Goal: Task Accomplishment & Management: Manage account settings

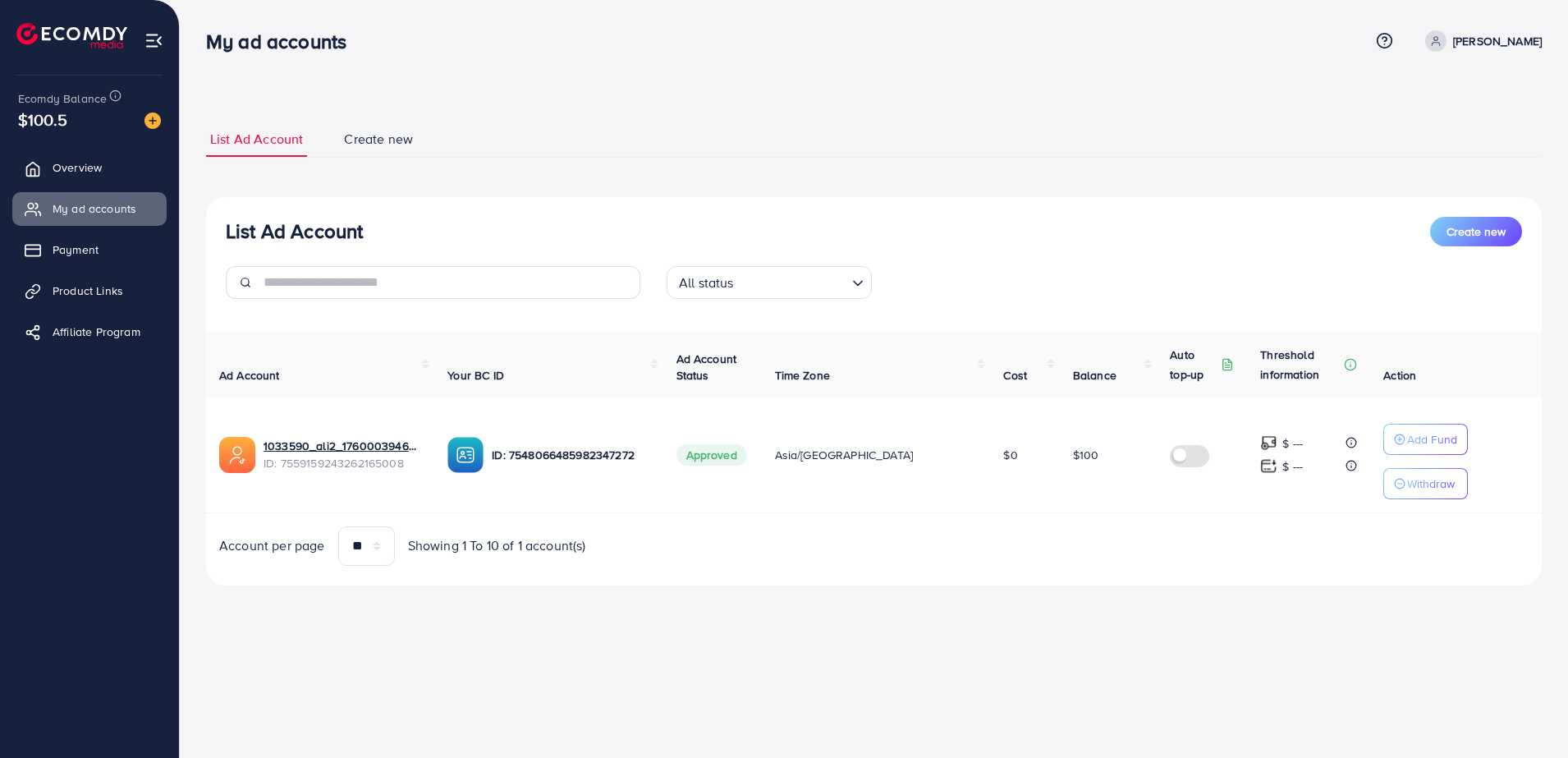
drag, startPoint x: 2270, startPoint y: 2, endPoint x: 794, endPoint y: 101, distance: 1479.3
click at [794, 101] on div "List Ad Account Create new List Ad Account Create new All status Loading... Ad …" at bounding box center [874, 315] width 1388 height 631
click at [504, 379] on span "Your BC ID" at bounding box center [475, 375] width 57 height 17
click at [111, 245] on link "Payment" at bounding box center [89, 250] width 154 height 33
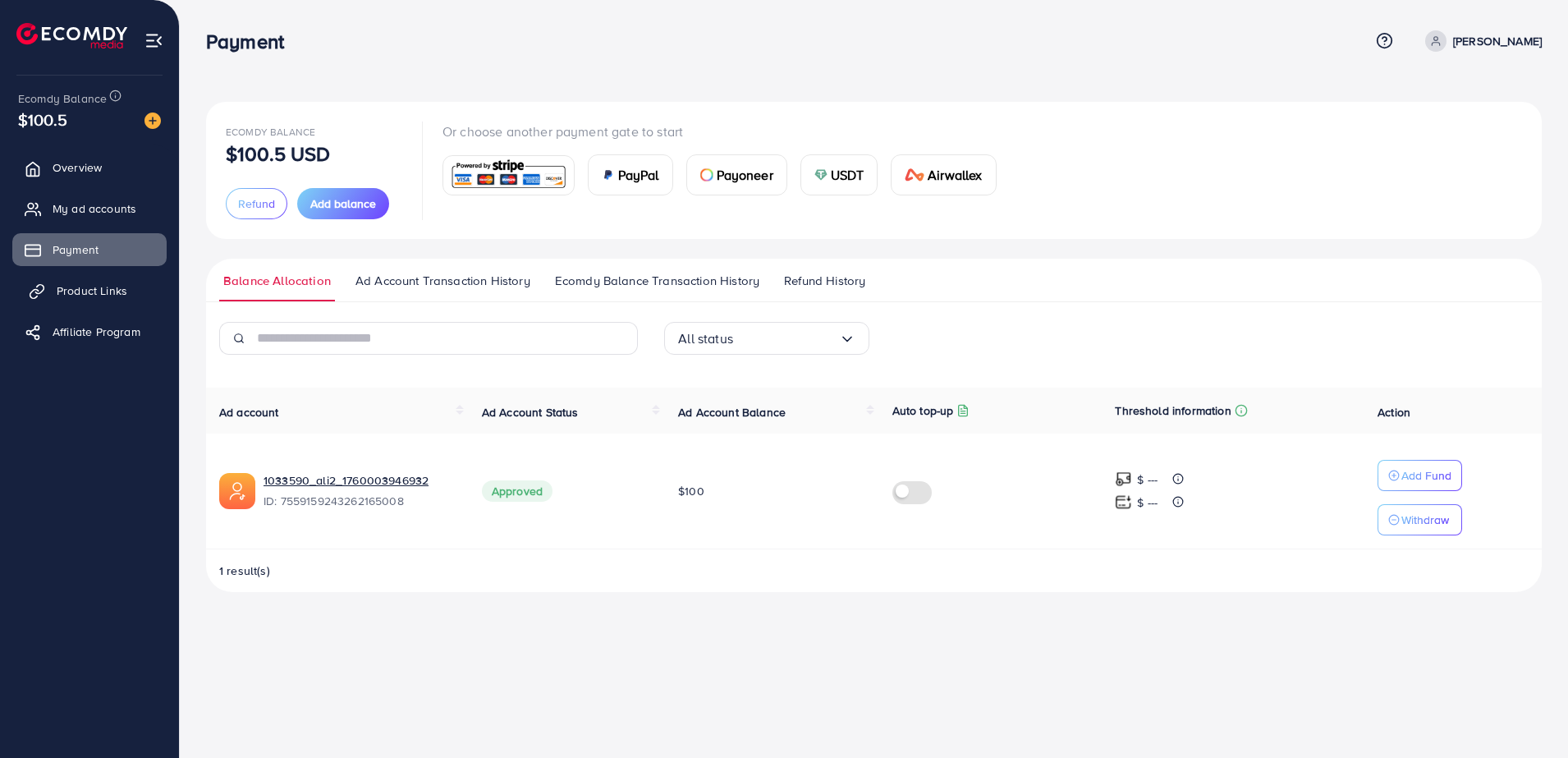
click at [110, 286] on span "Product Links" at bounding box center [91, 290] width 70 height 17
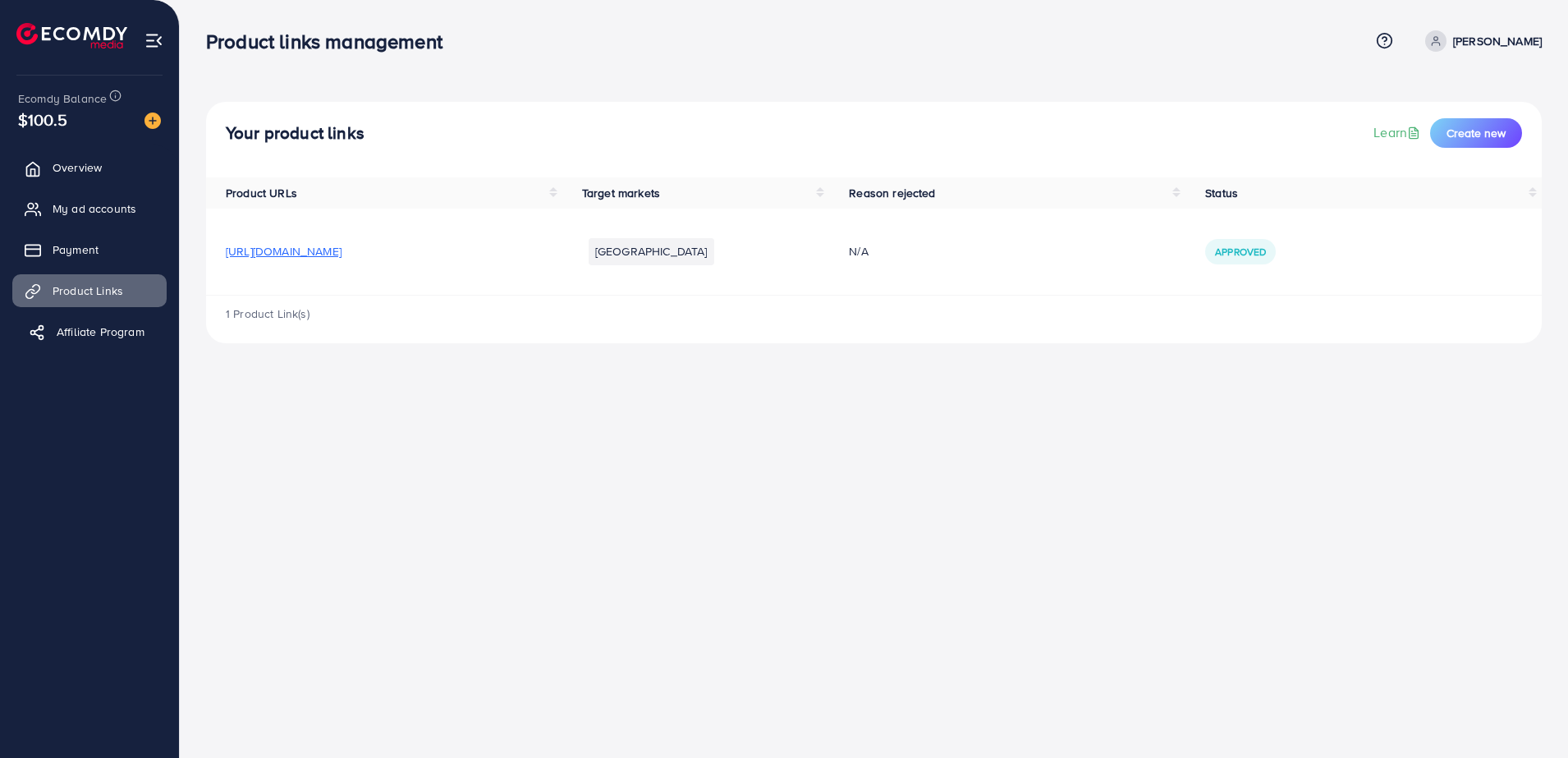
click at [107, 328] on span "Affiliate Program" at bounding box center [100, 332] width 88 height 17
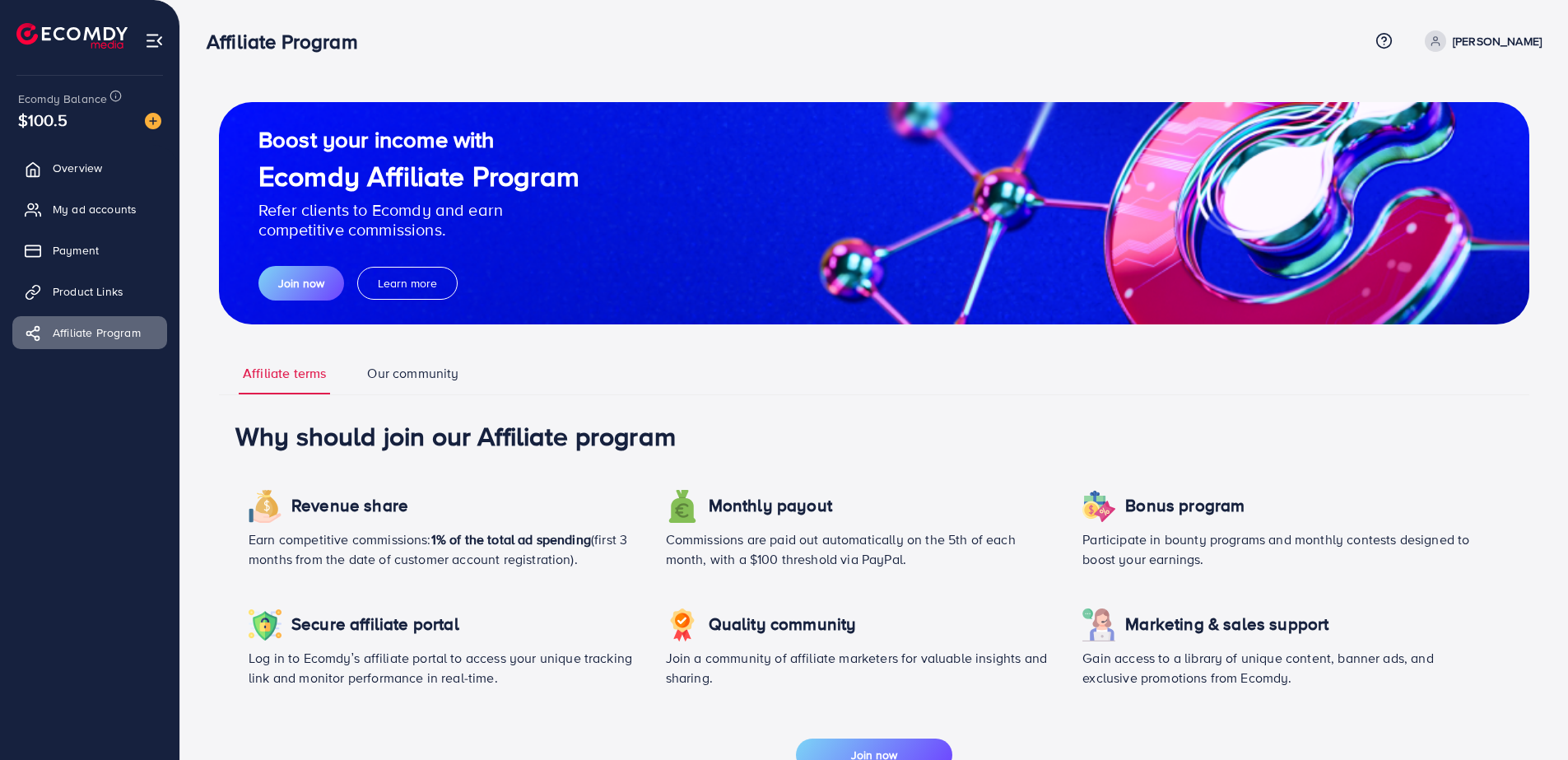
click at [1517, 48] on p "ali ghanim" at bounding box center [1497, 41] width 89 height 20
click at [1469, 89] on link "Profile" at bounding box center [1462, 98] width 156 height 37
select select "****"
select select "*******"
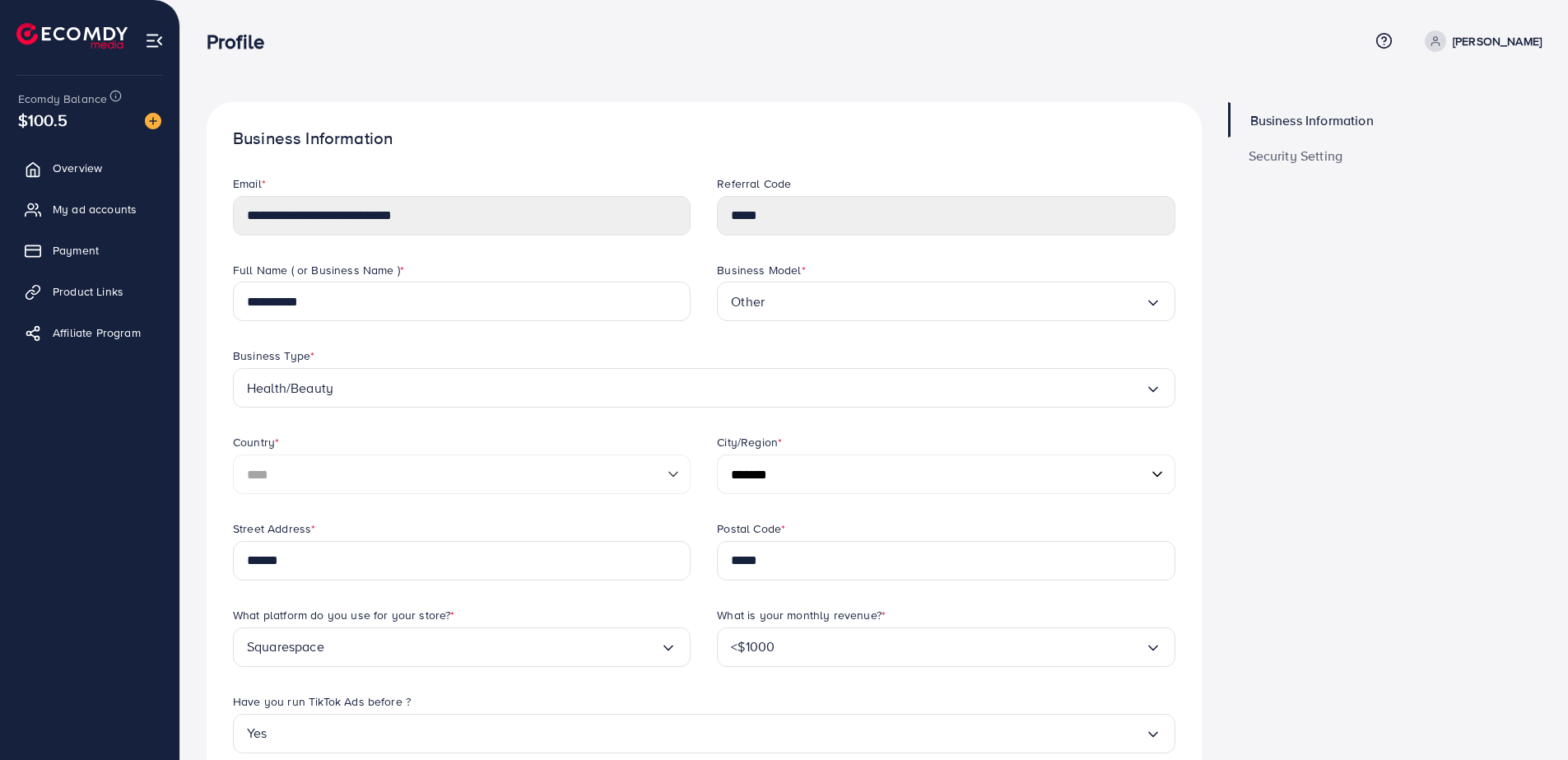
click at [1530, 42] on p "ali ghanim" at bounding box center [1497, 41] width 89 height 20
click at [1464, 134] on span "Log out" at bounding box center [1442, 134] width 45 height 20
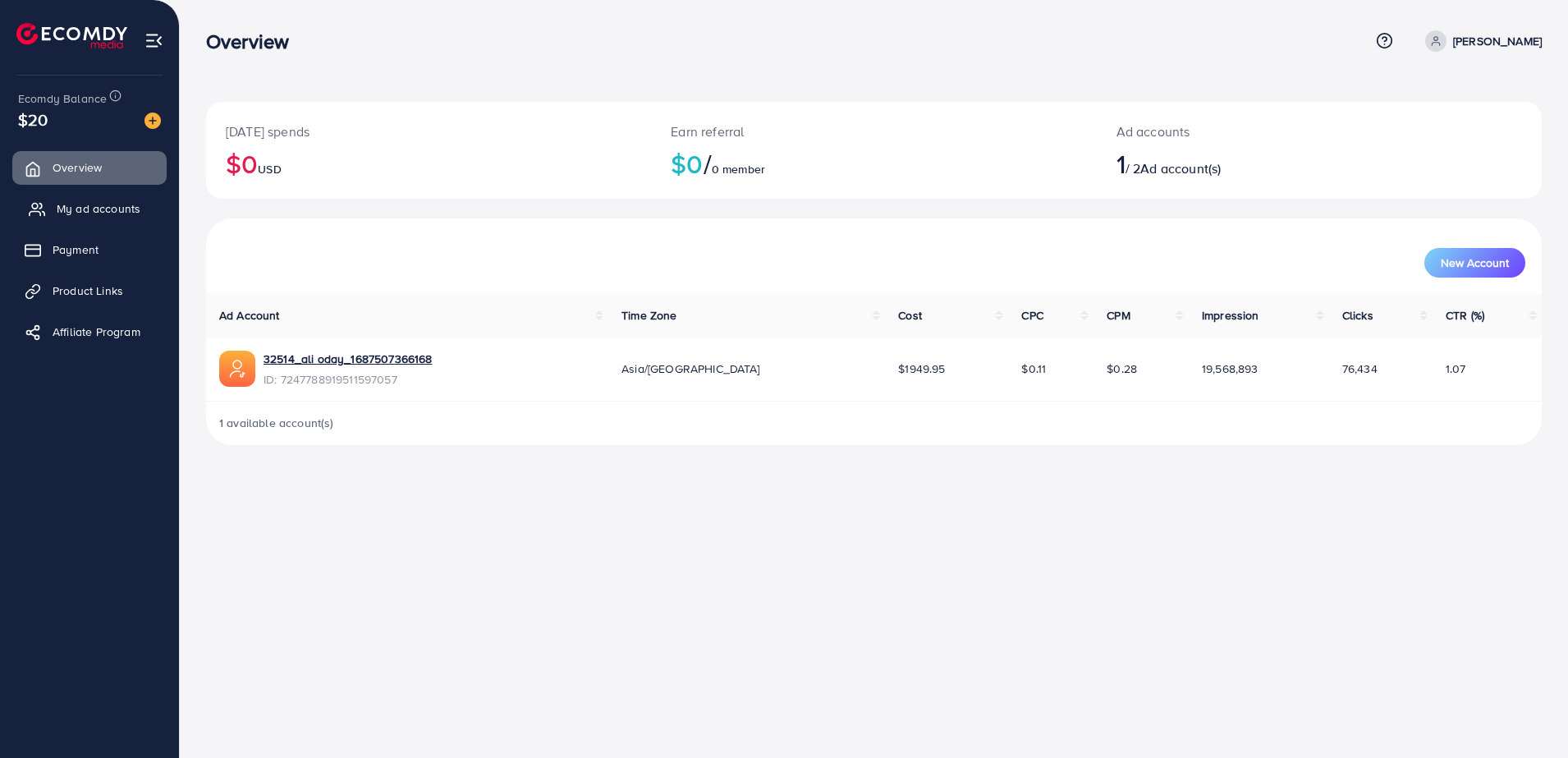
click at [127, 200] on span "My ad accounts" at bounding box center [98, 208] width 84 height 17
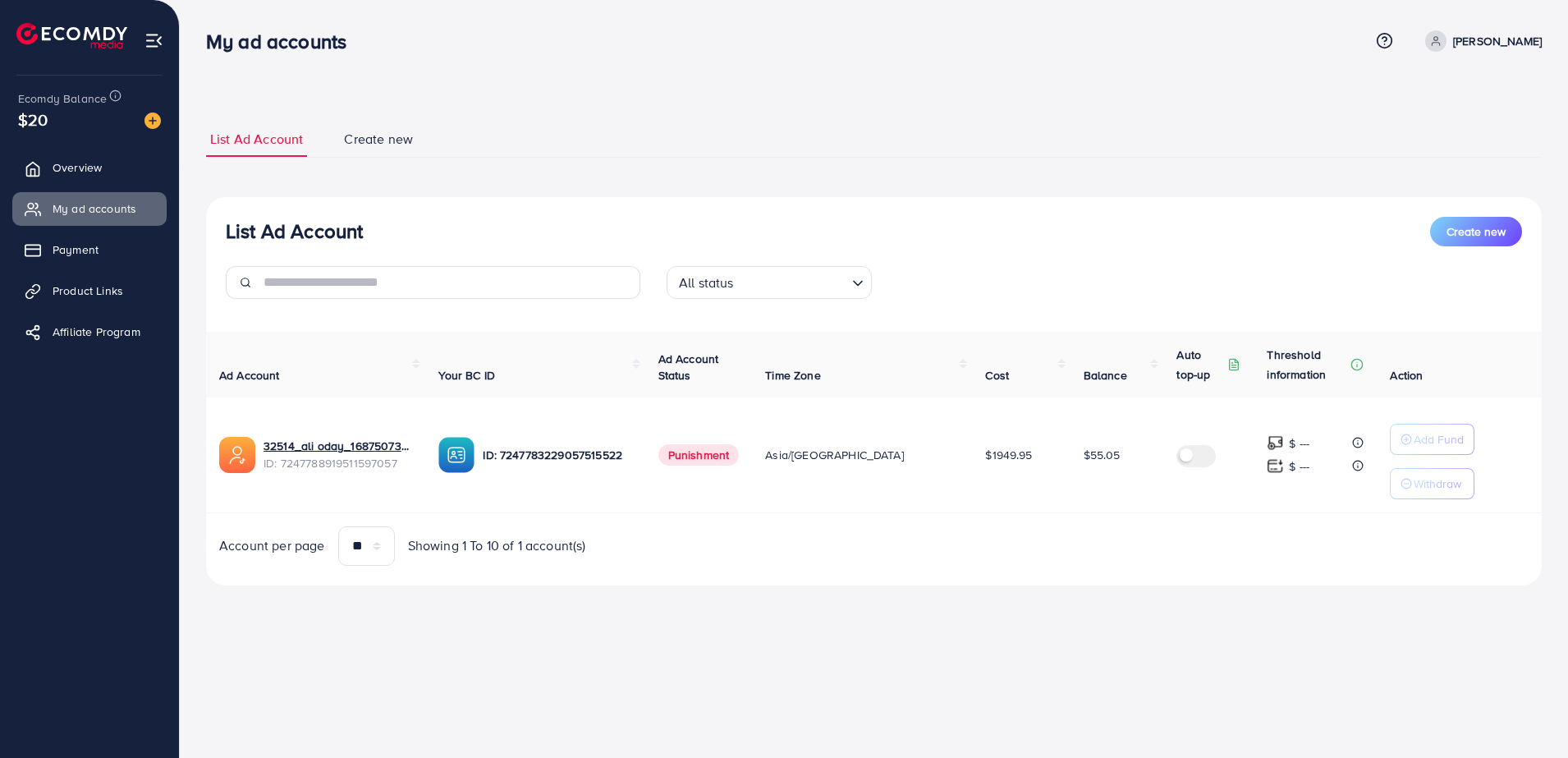
click at [383, 131] on span "Create new" at bounding box center [378, 139] width 69 height 19
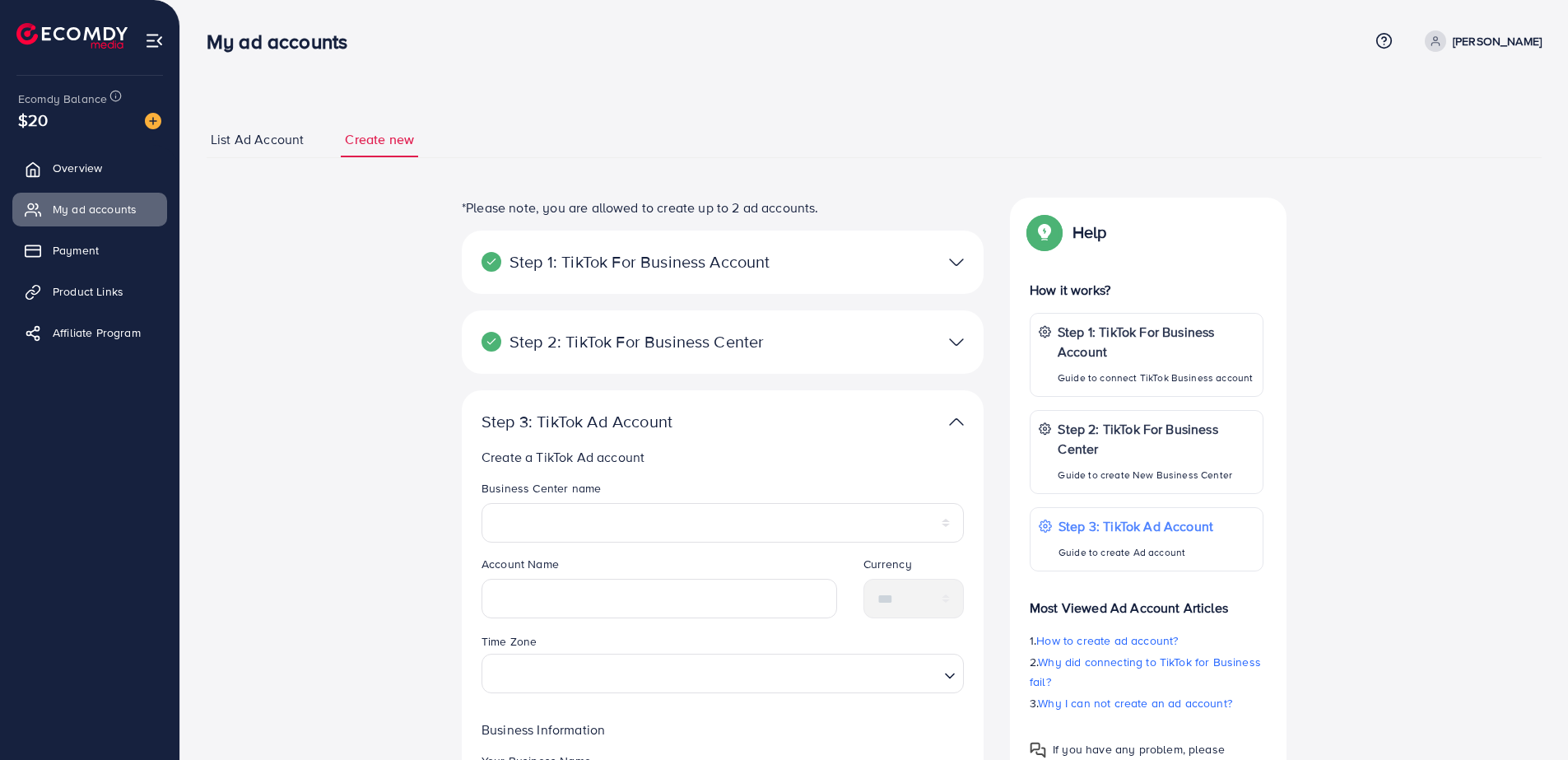
click at [1501, 36] on p "[PERSON_NAME]" at bounding box center [1497, 41] width 89 height 20
click at [1481, 122] on link "Log out" at bounding box center [1462, 135] width 156 height 37
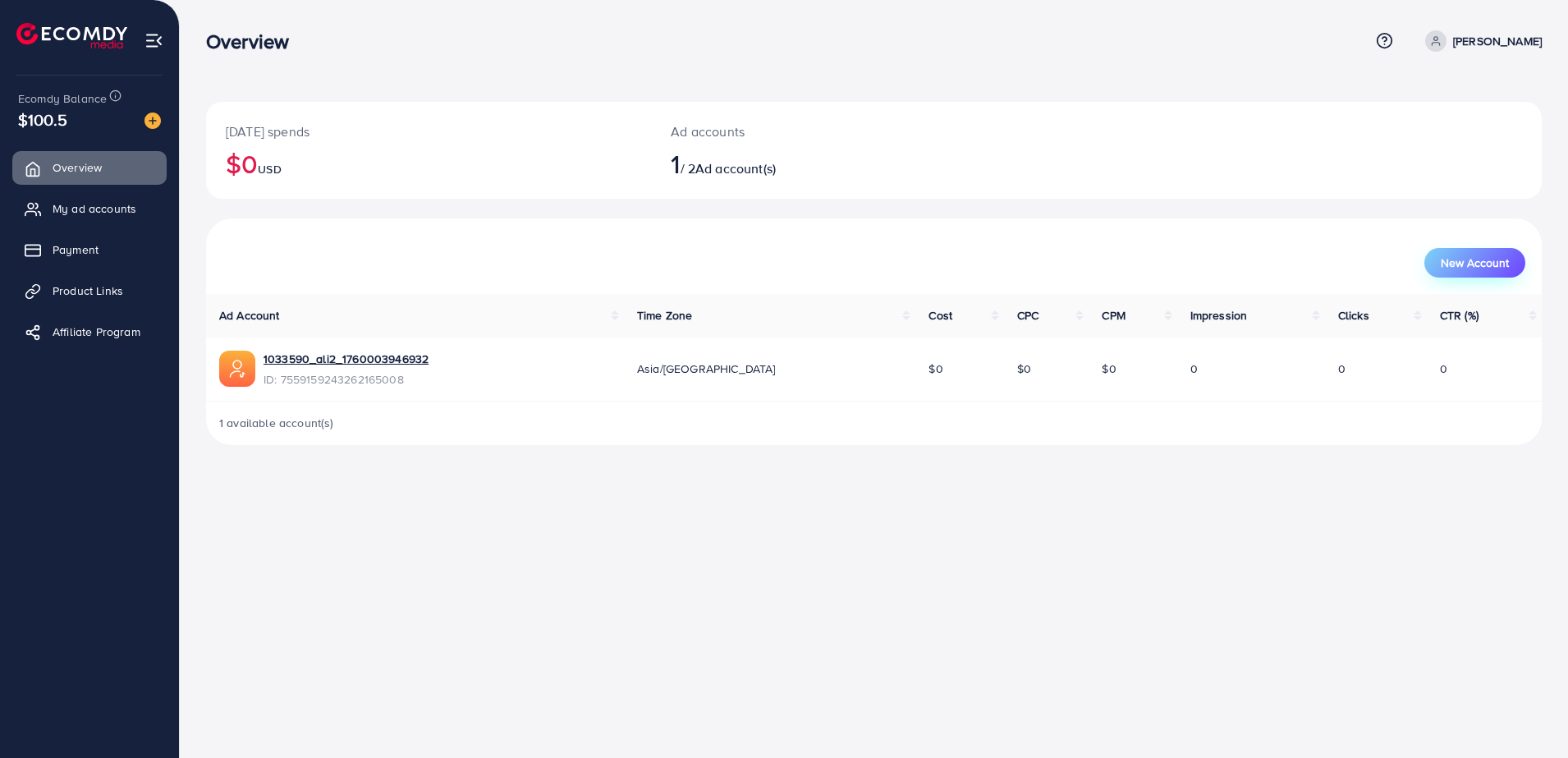
click at [1491, 268] on span "New Account" at bounding box center [1474, 262] width 68 height 11
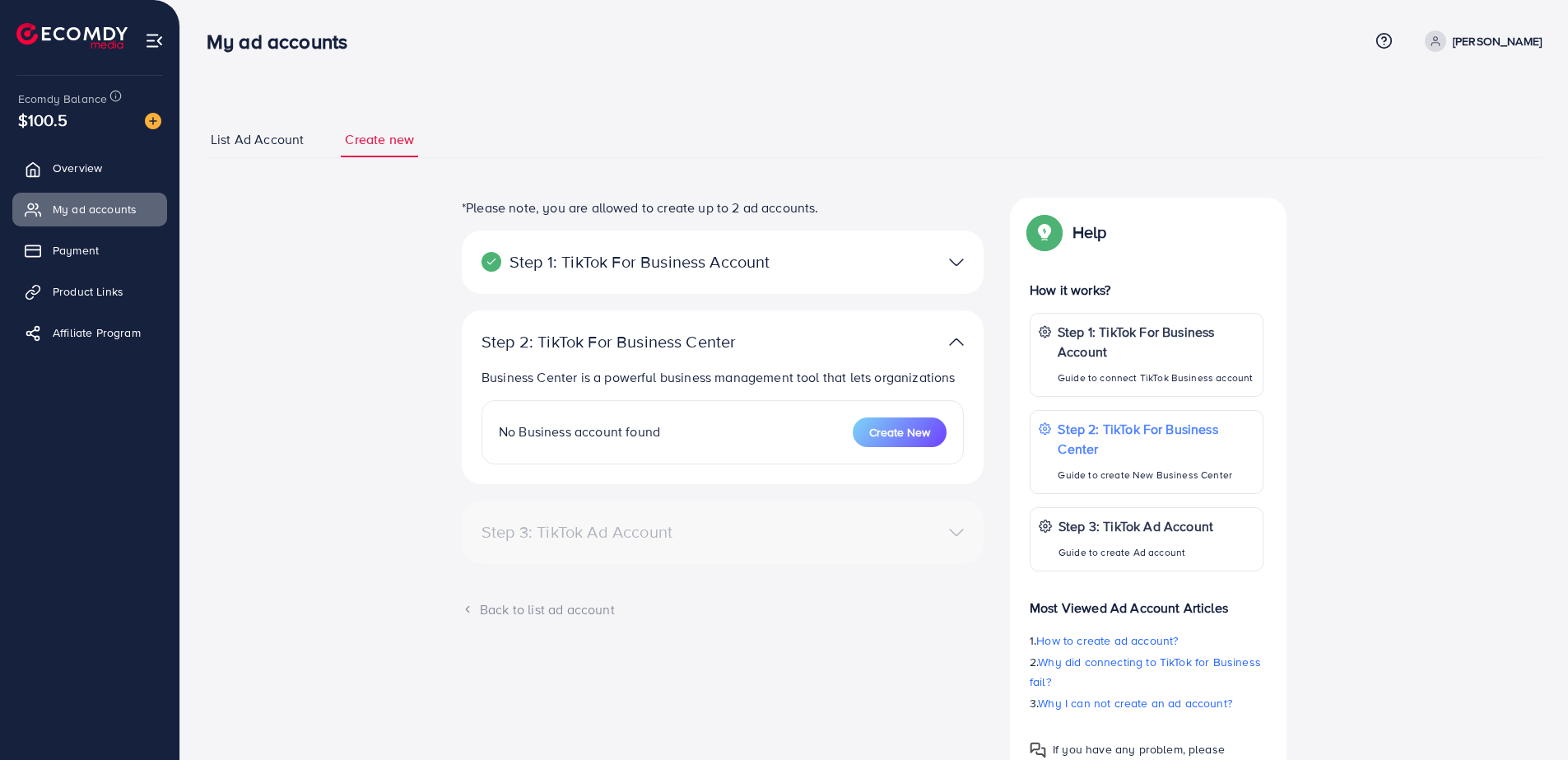
select select
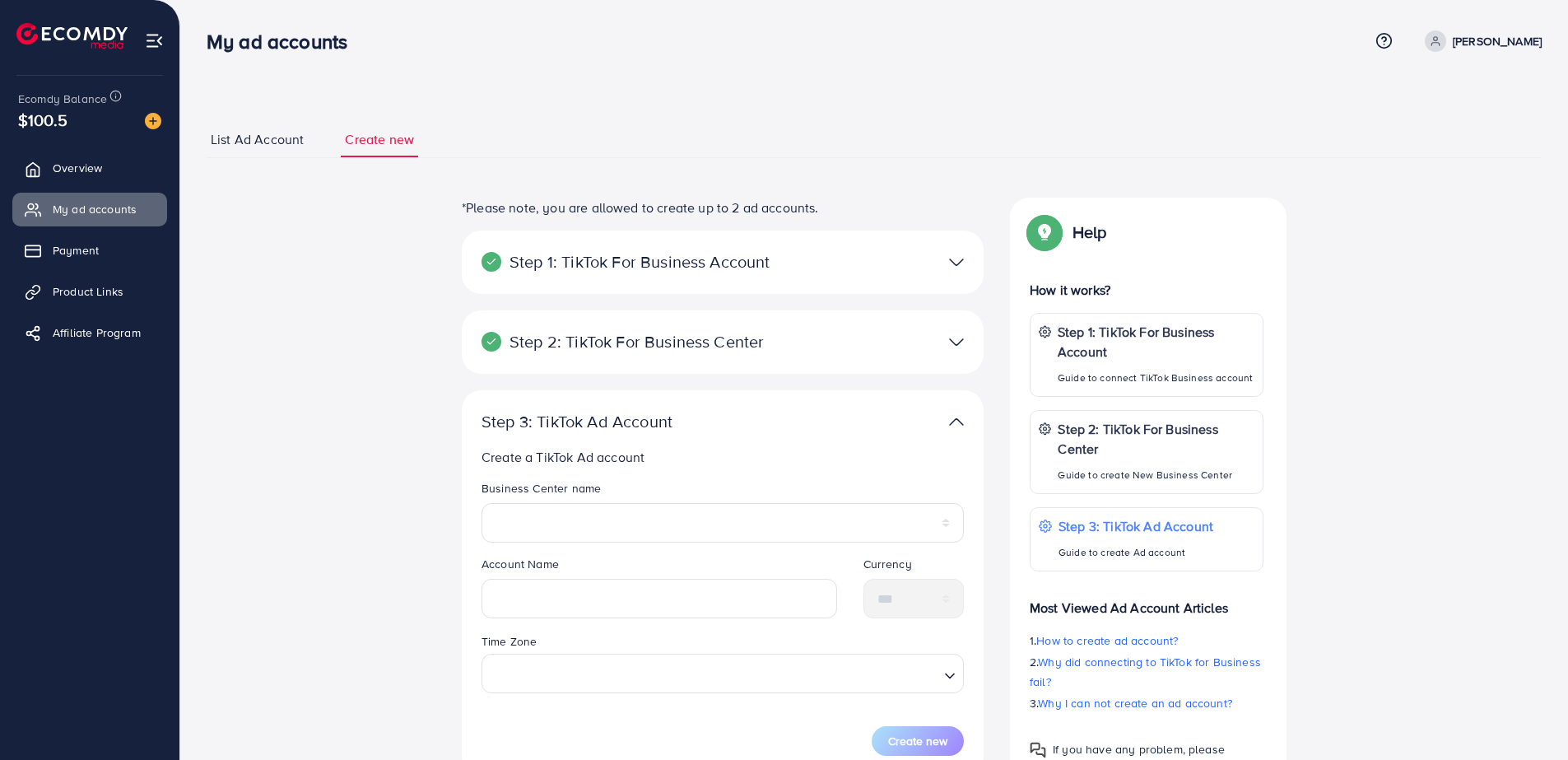
click at [950, 339] on img at bounding box center [956, 341] width 15 height 24
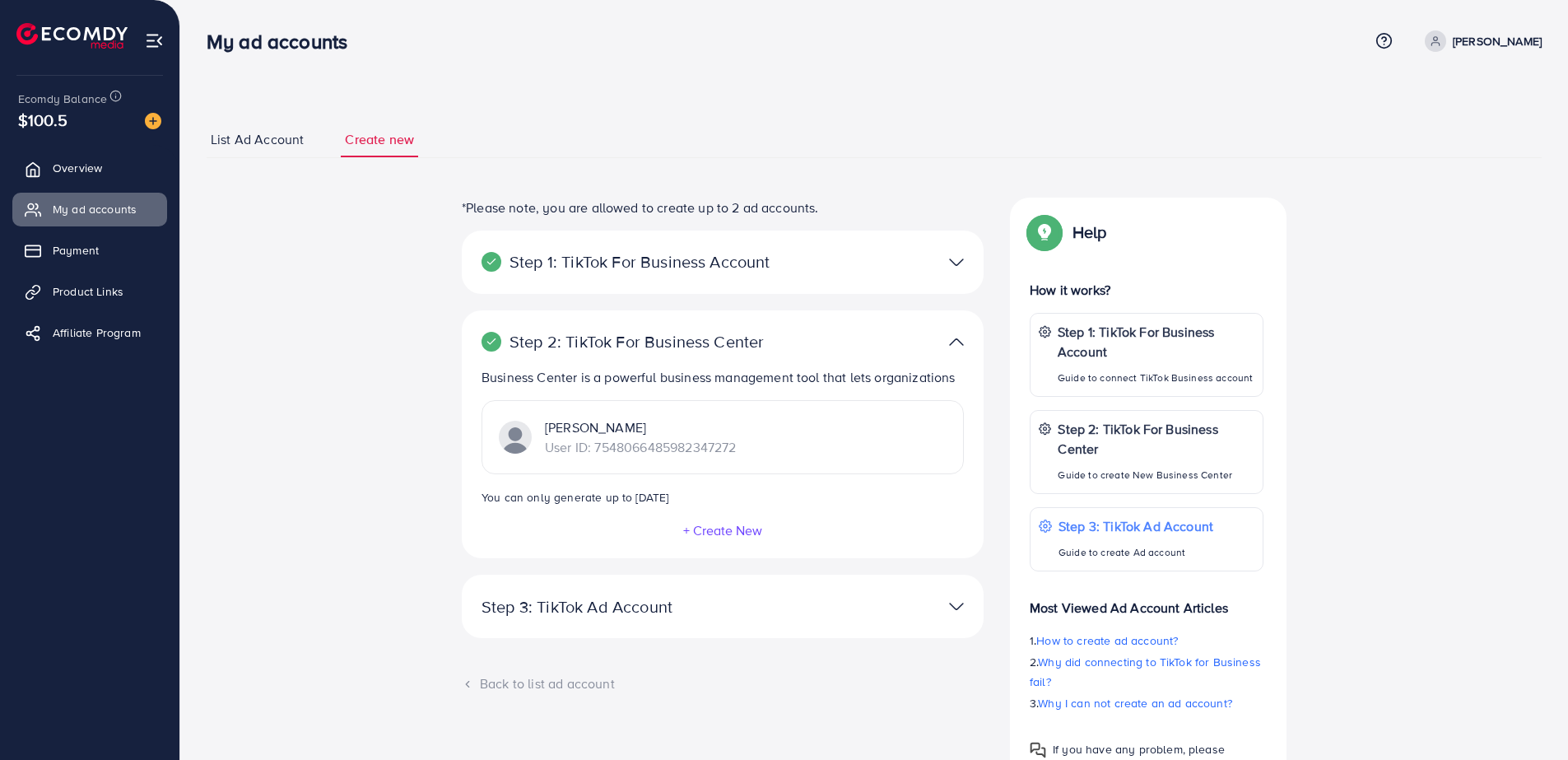
click at [937, 257] on div at bounding box center [892, 262] width 169 height 24
click at [951, 261] on img at bounding box center [956, 262] width 15 height 24
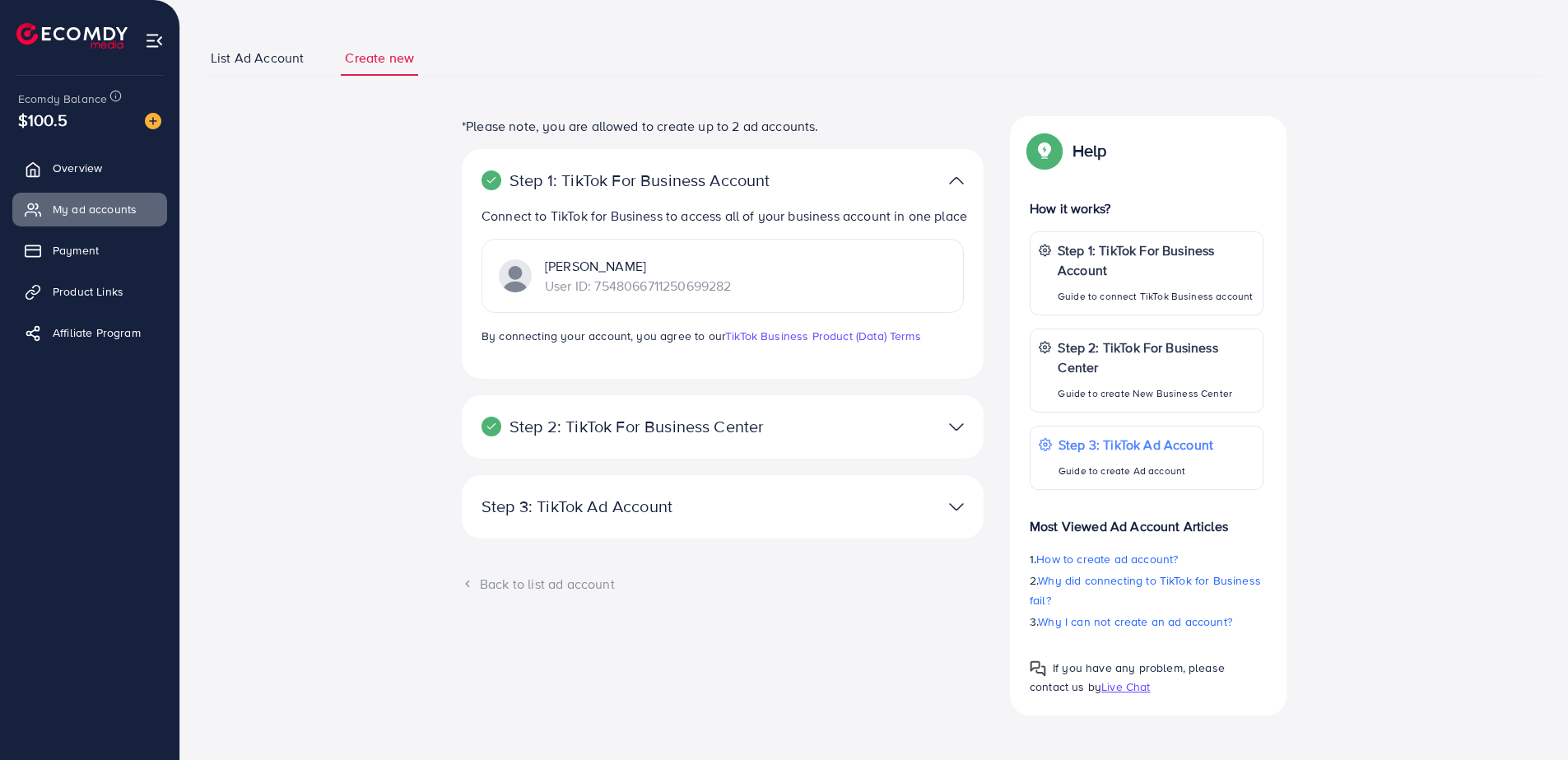
scroll to position [83, 0]
click at [965, 501] on div at bounding box center [892, 504] width 169 height 24
click at [957, 496] on img at bounding box center [956, 504] width 15 height 24
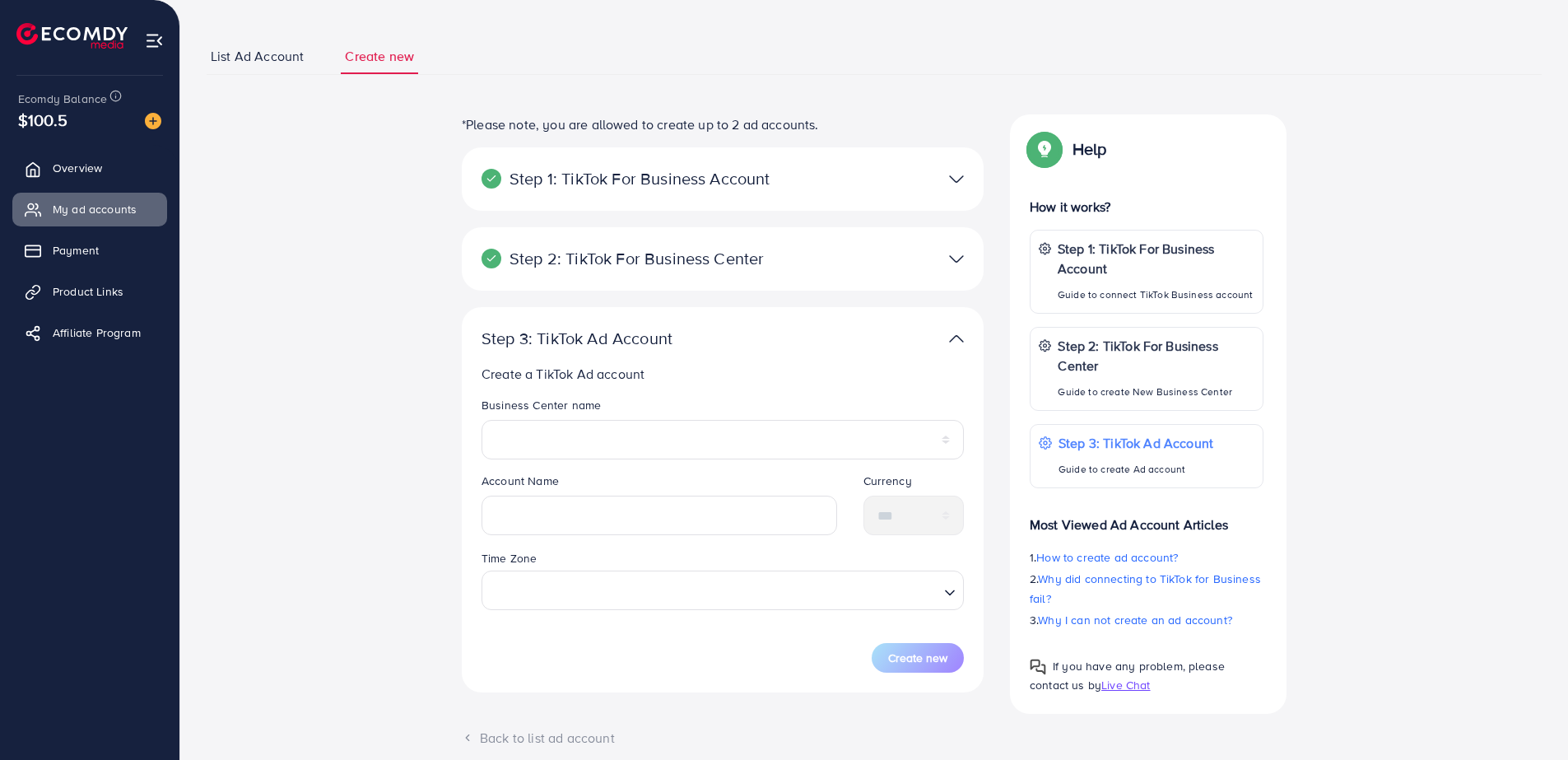
click at [965, 332] on div at bounding box center [892, 338] width 169 height 24
click at [956, 270] on div "Step 2: TikTok For Business Center Business Center is a powerful business manag…" at bounding box center [722, 258] width 522 height 64
click at [958, 254] on img at bounding box center [956, 258] width 15 height 24
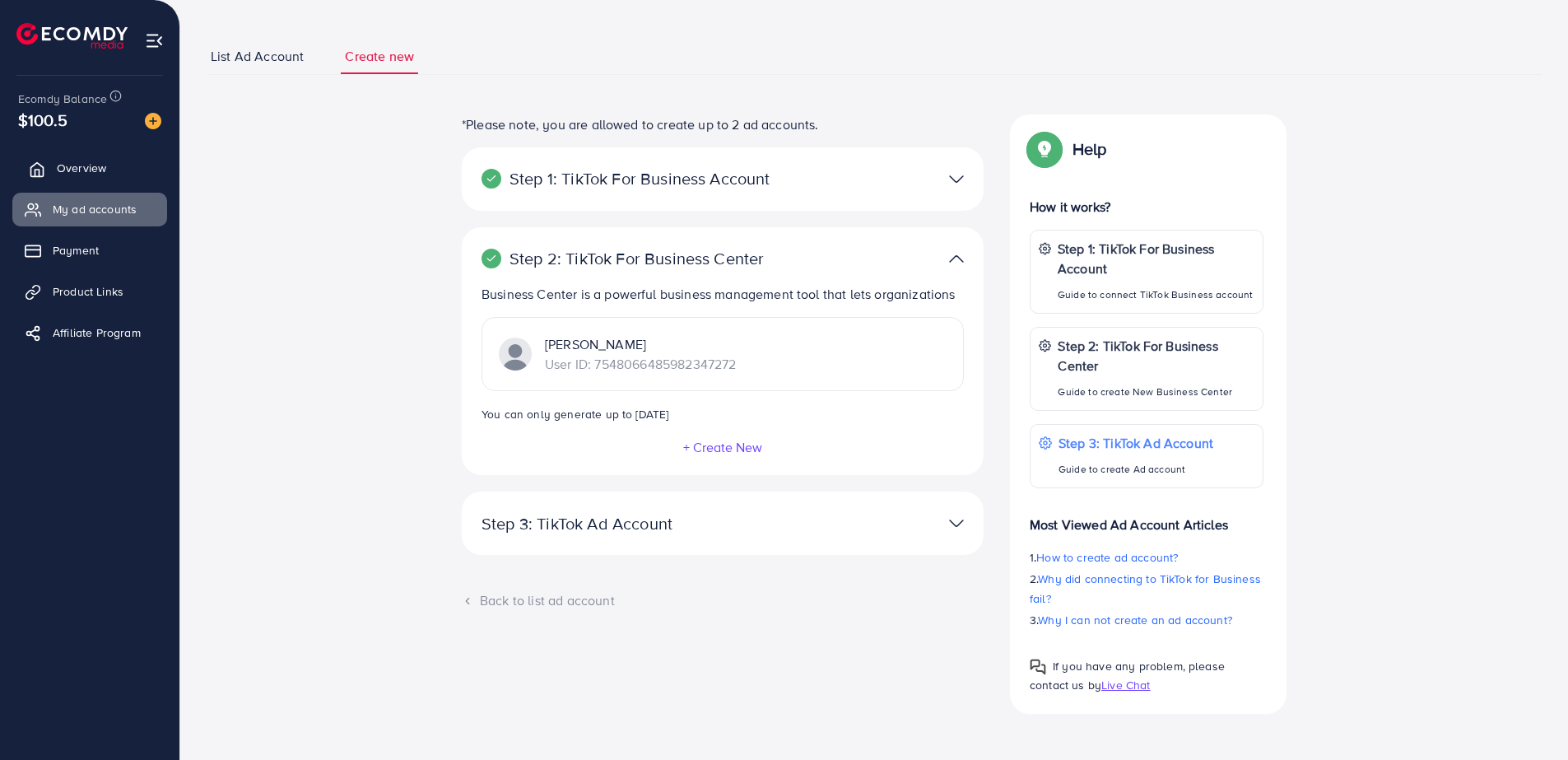
click at [102, 161] on span "Overview" at bounding box center [81, 168] width 50 height 17
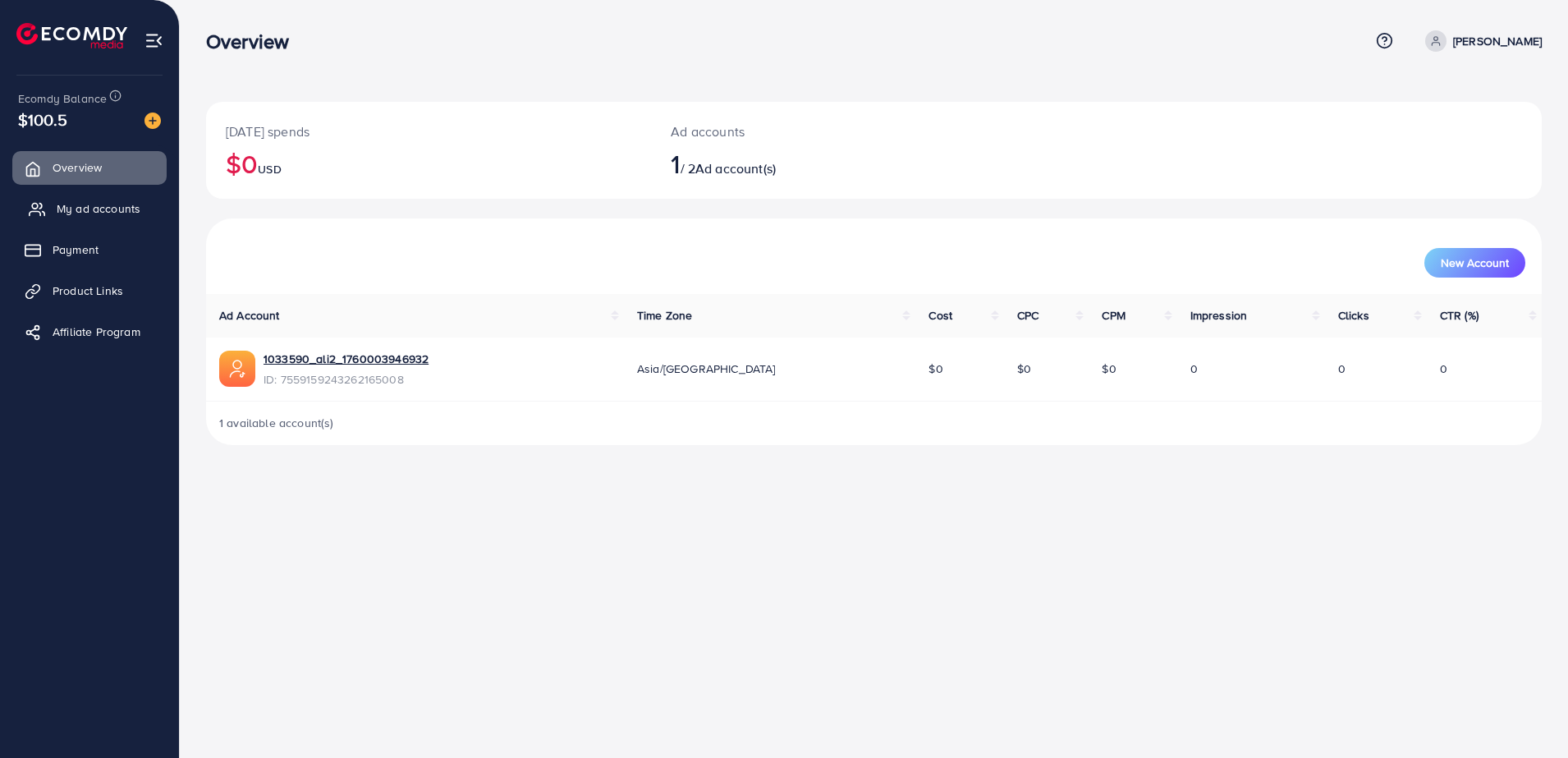
click at [95, 202] on span "My ad accounts" at bounding box center [98, 208] width 84 height 17
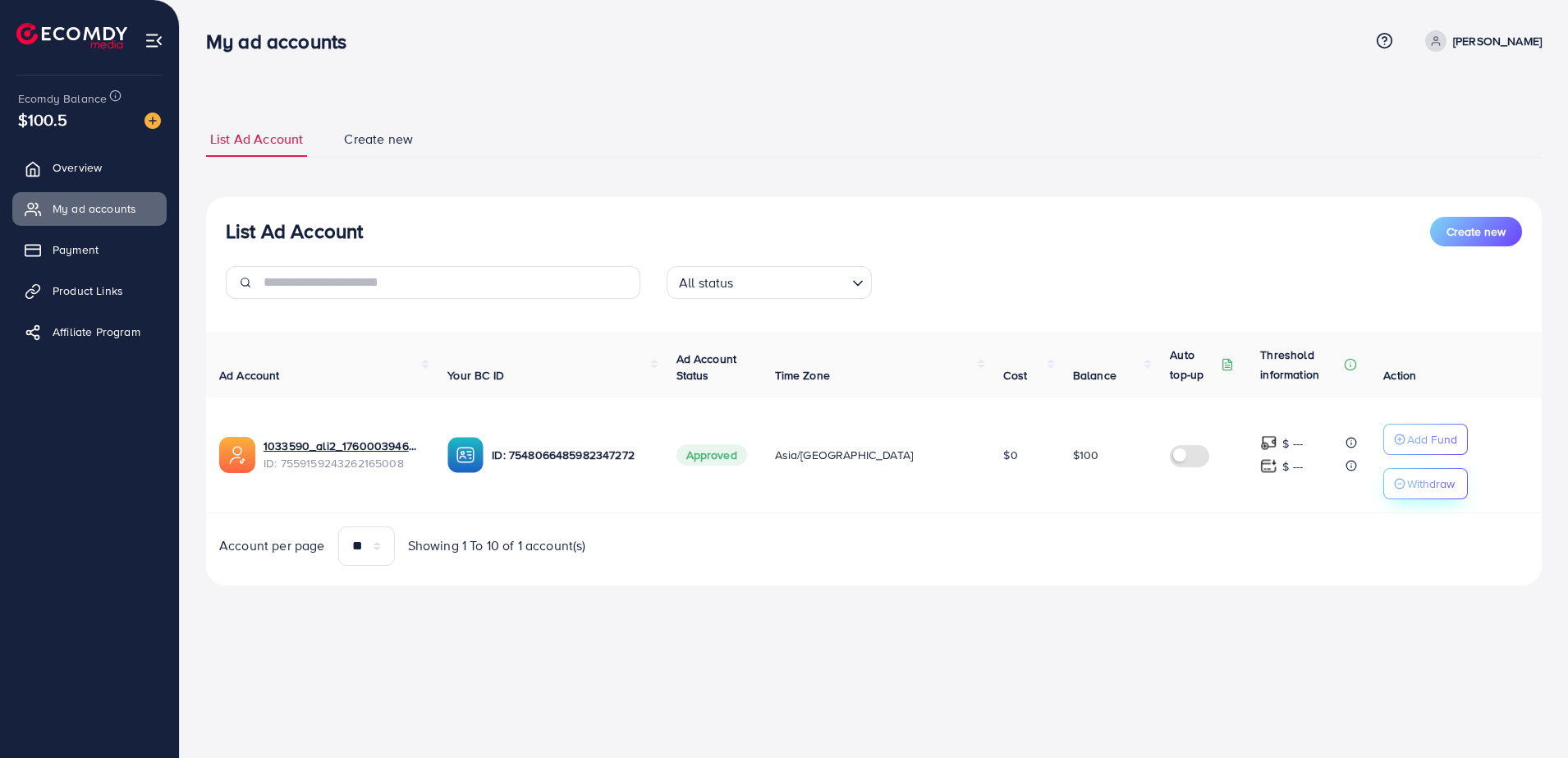
click at [1407, 487] on p "Withdraw" at bounding box center [1431, 483] width 48 height 20
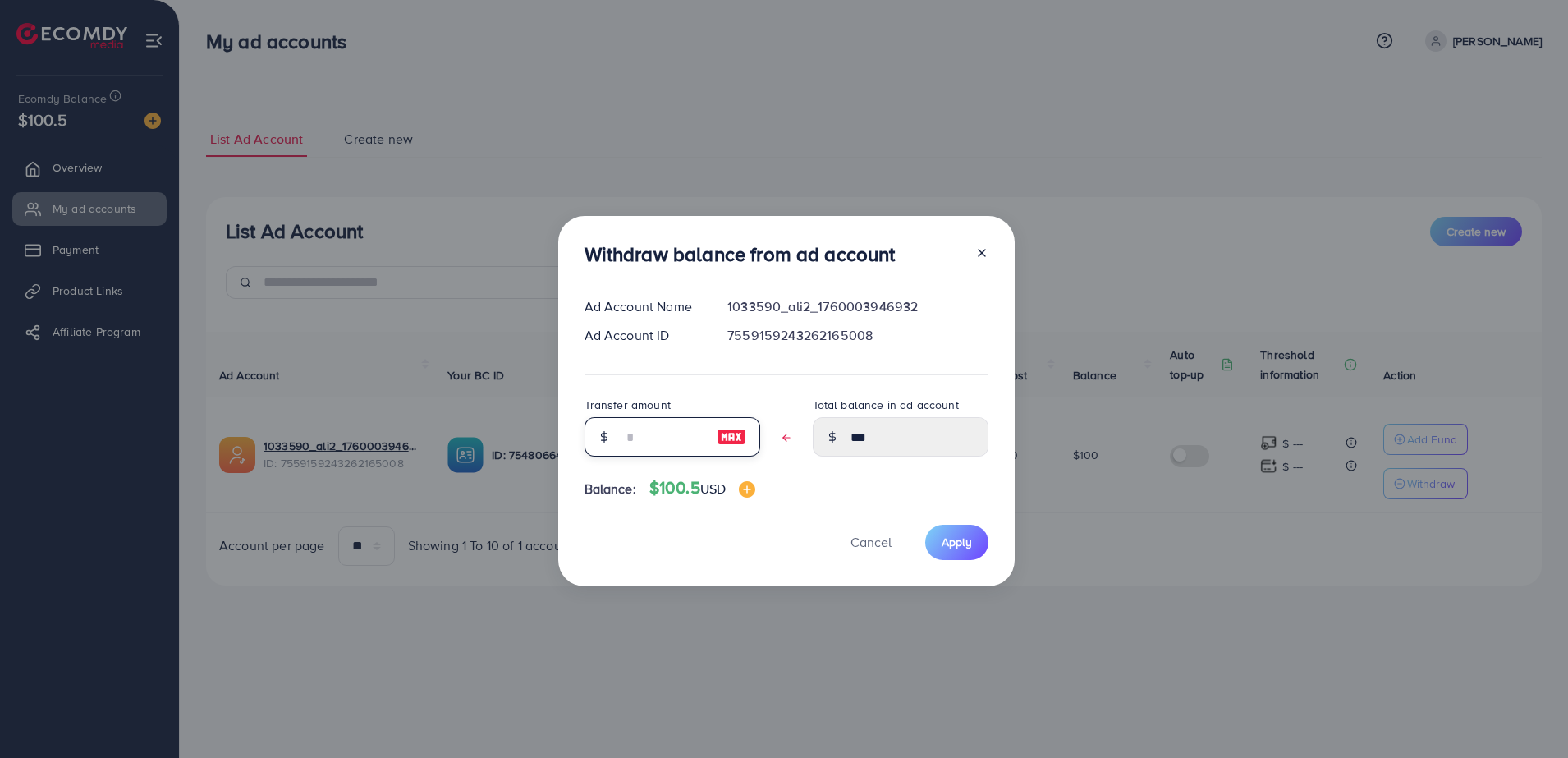
click at [644, 434] on input "text" at bounding box center [663, 436] width 82 height 39
type input "*"
type input "*****"
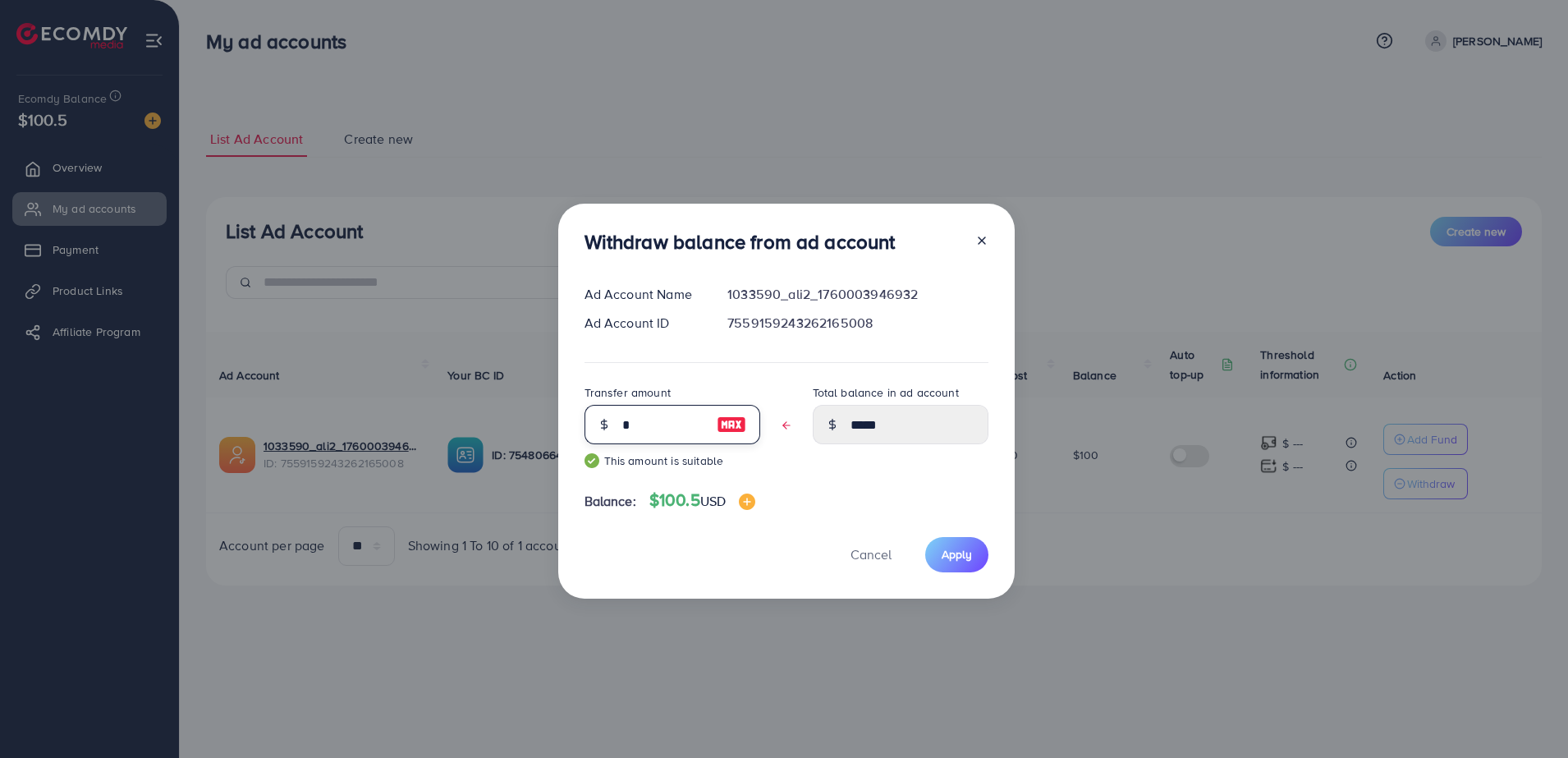
type input "**"
type input "*****"
type input "***"
type input "****"
type input "***"
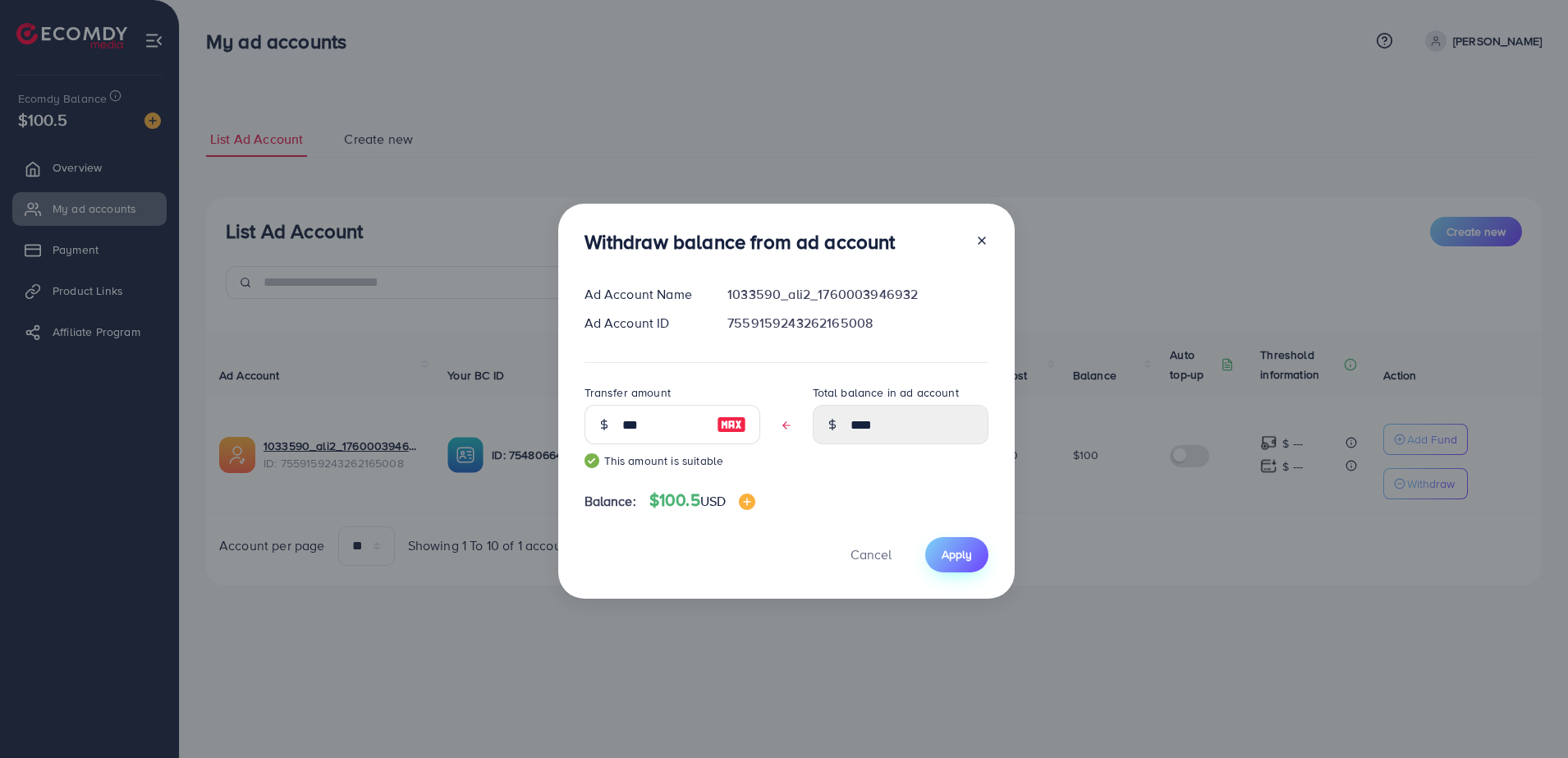
click at [943, 556] on span "Apply" at bounding box center [956, 553] width 30 height 17
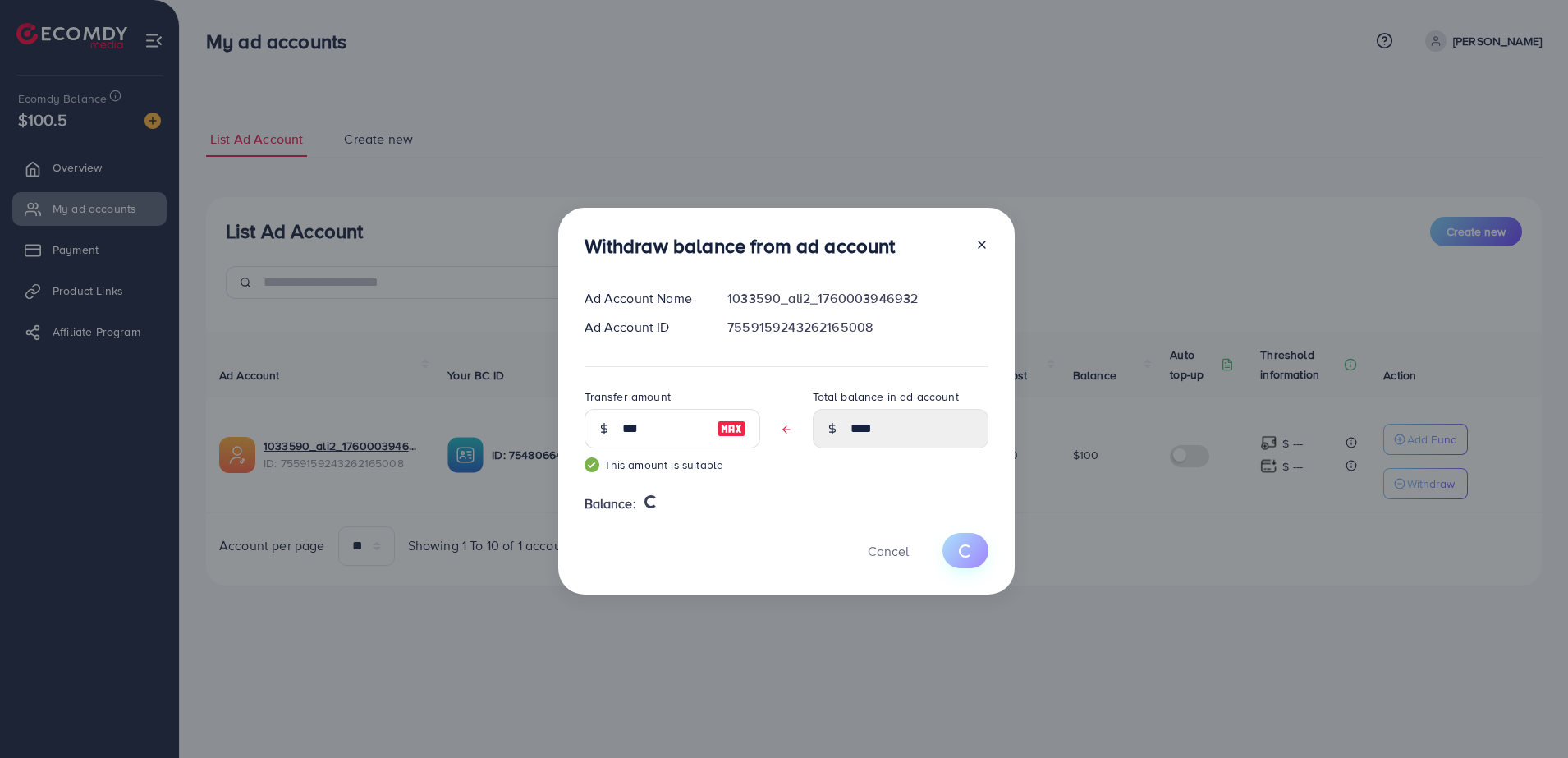
type input "***"
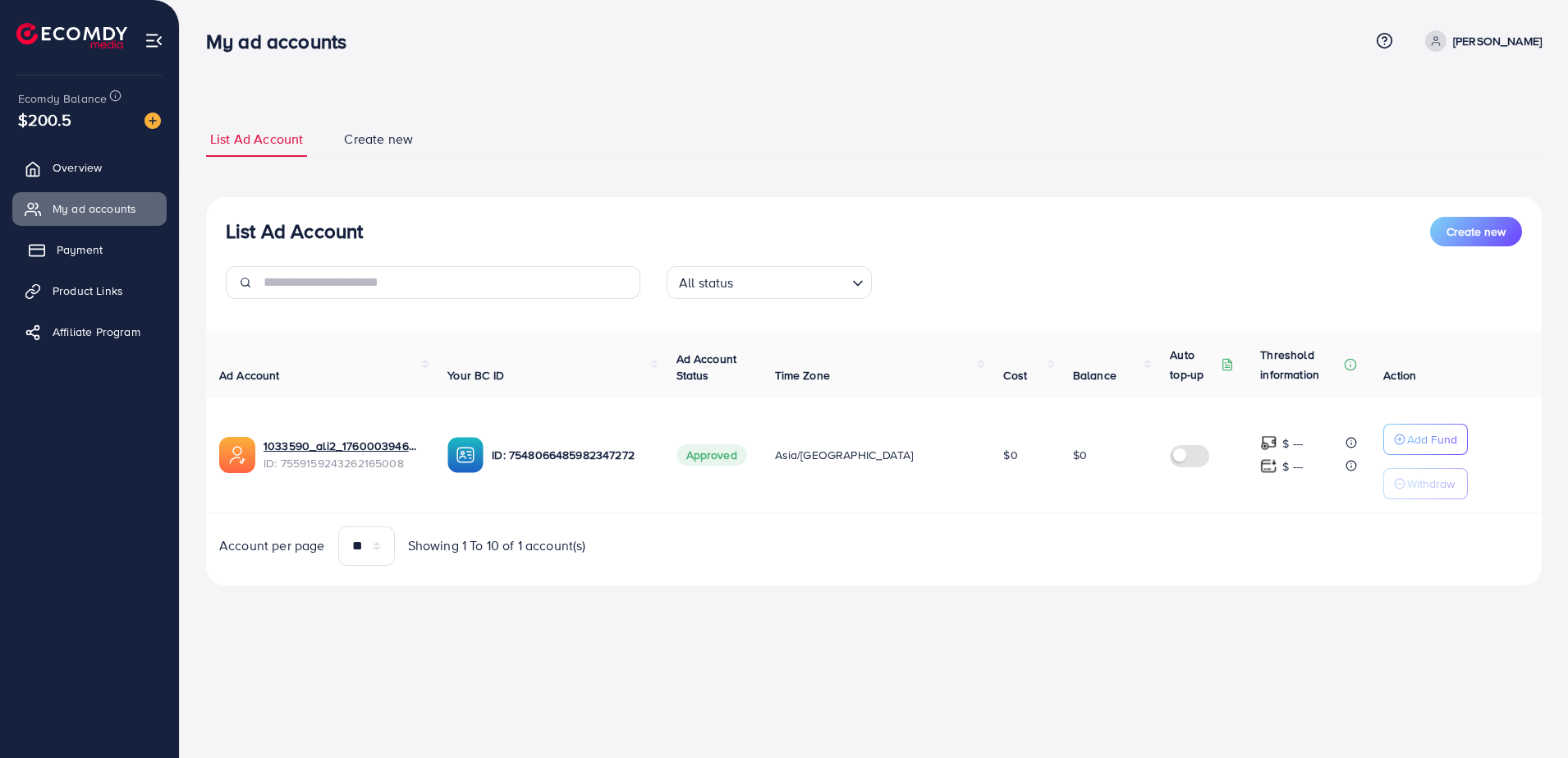
click at [104, 259] on link "Payment" at bounding box center [89, 250] width 154 height 33
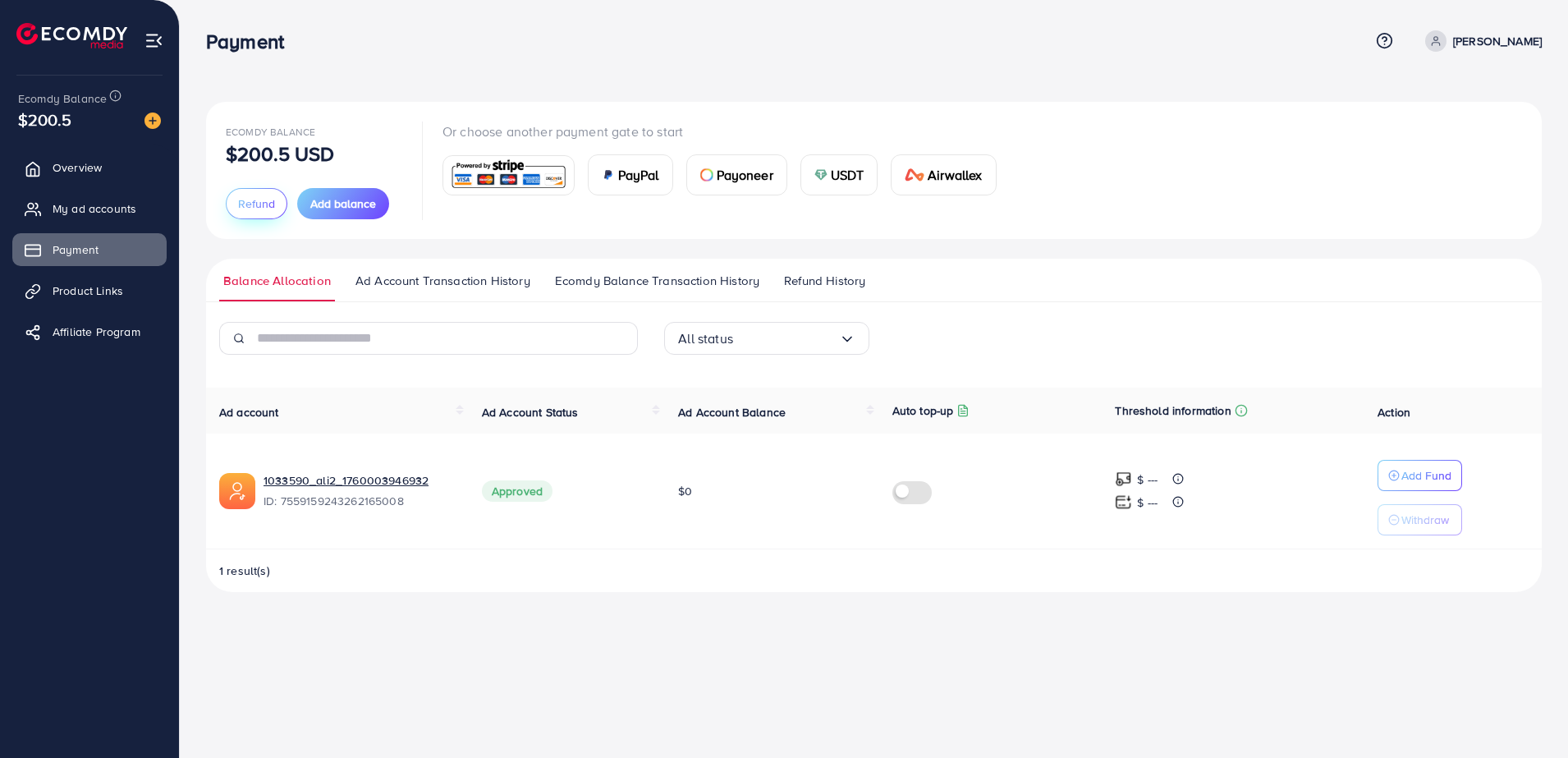
click at [265, 205] on span "Refund" at bounding box center [257, 203] width 37 height 17
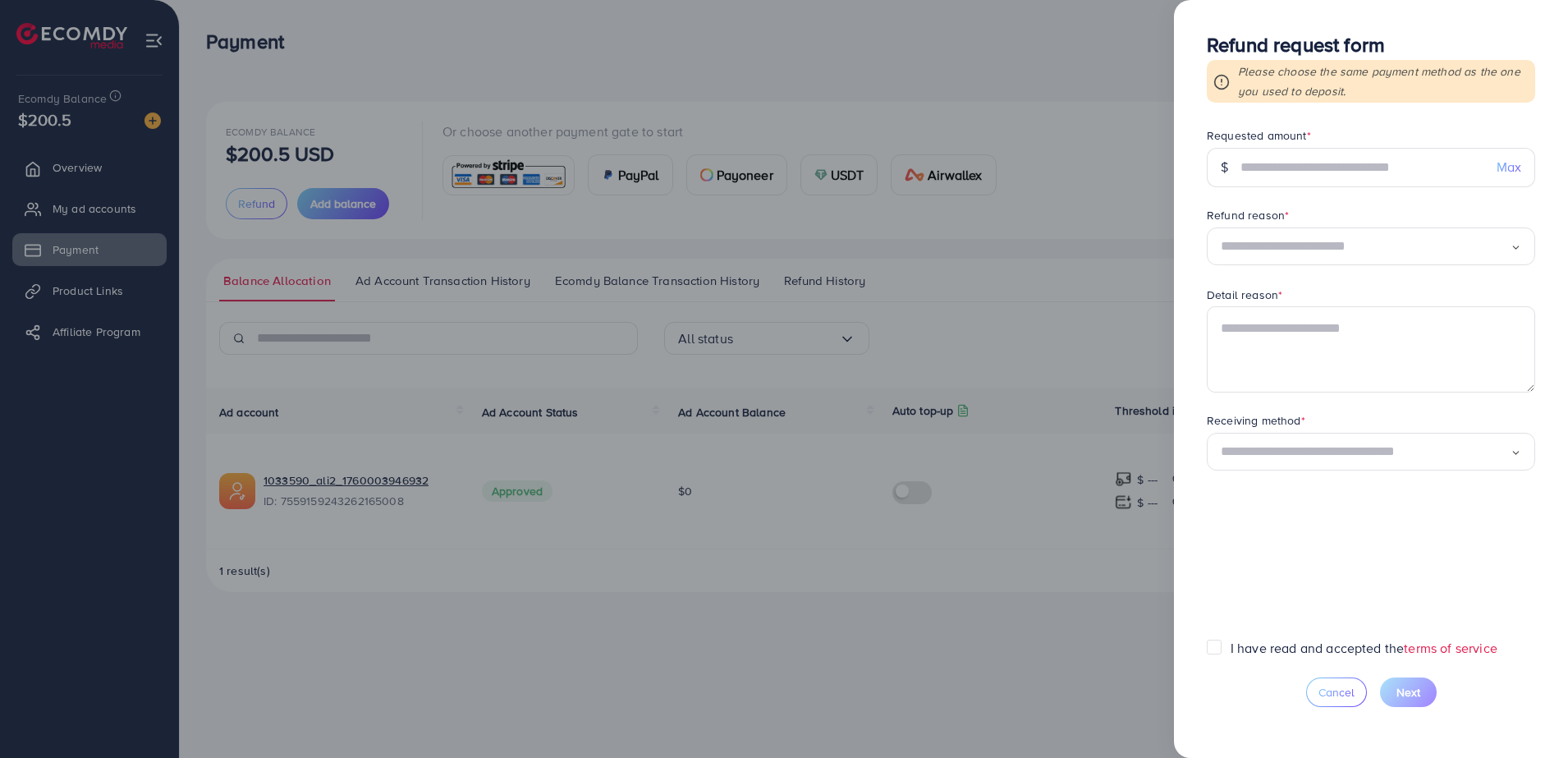
click at [592, 486] on div at bounding box center [784, 379] width 1568 height 758
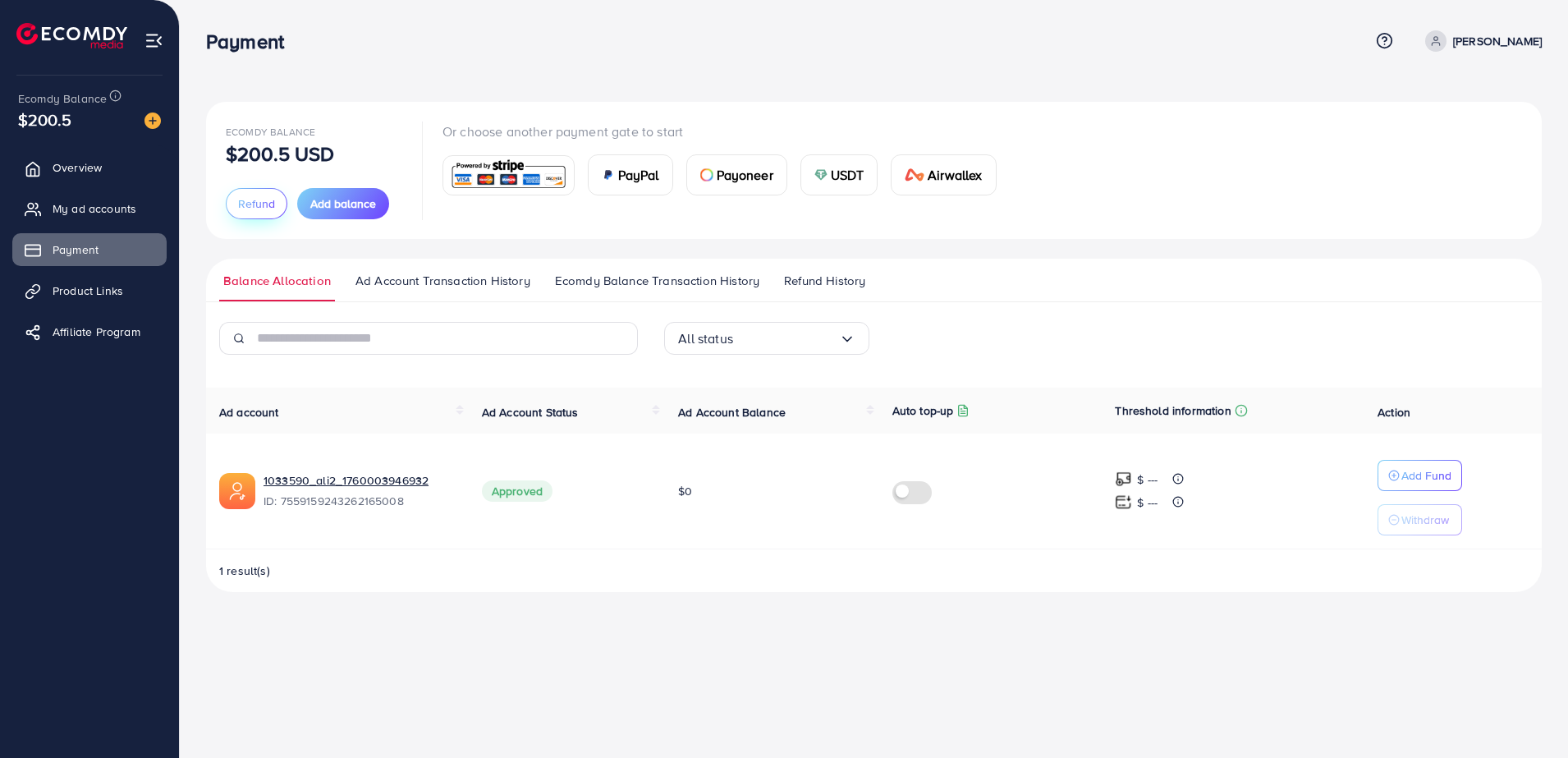
click at [266, 197] on span "Refund" at bounding box center [257, 203] width 37 height 17
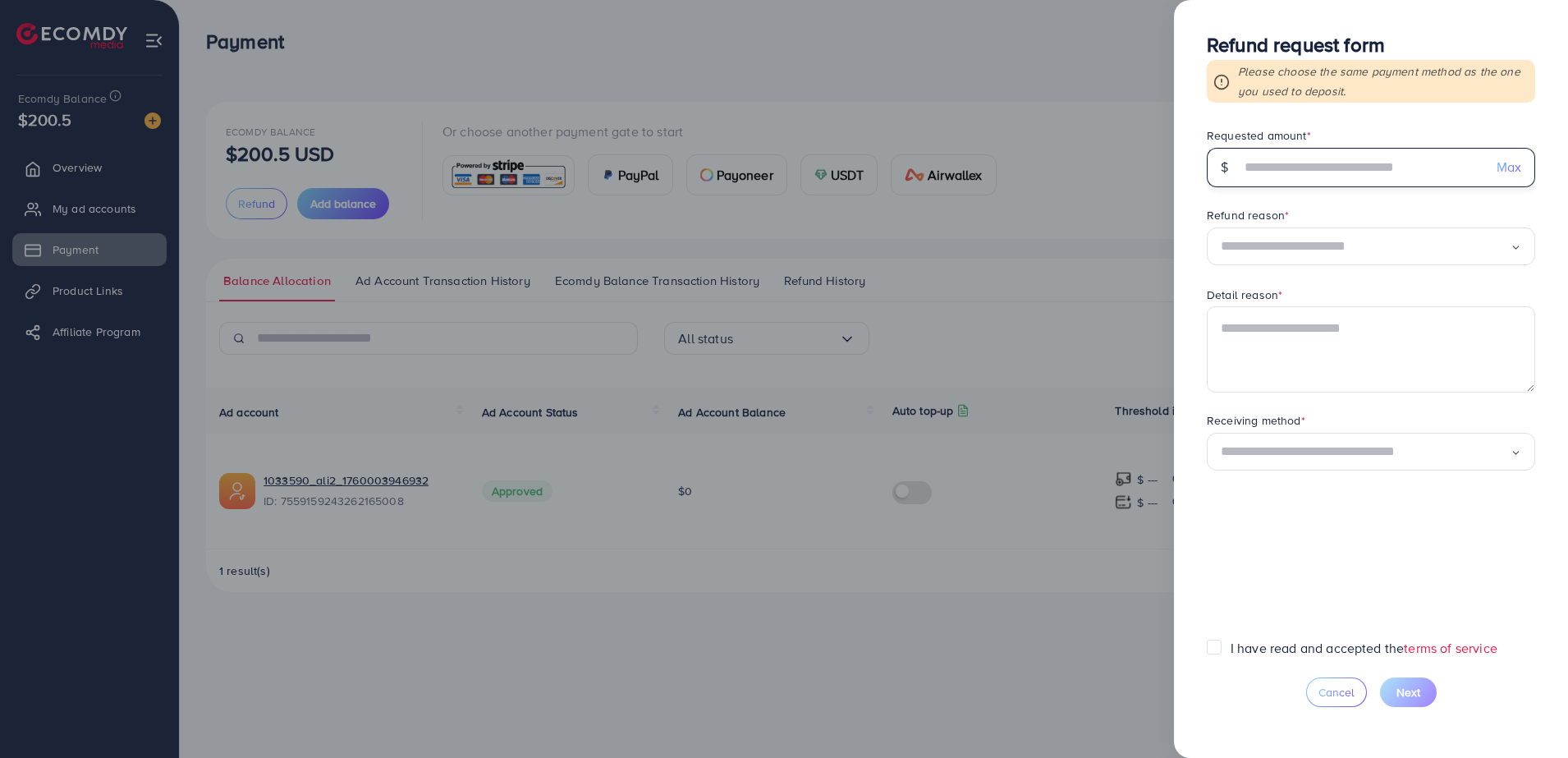
click at [1309, 157] on input "text" at bounding box center [1361, 167] width 243 height 39
type input "***"
click at [1349, 241] on input "Search for option" at bounding box center [1365, 246] width 290 height 25
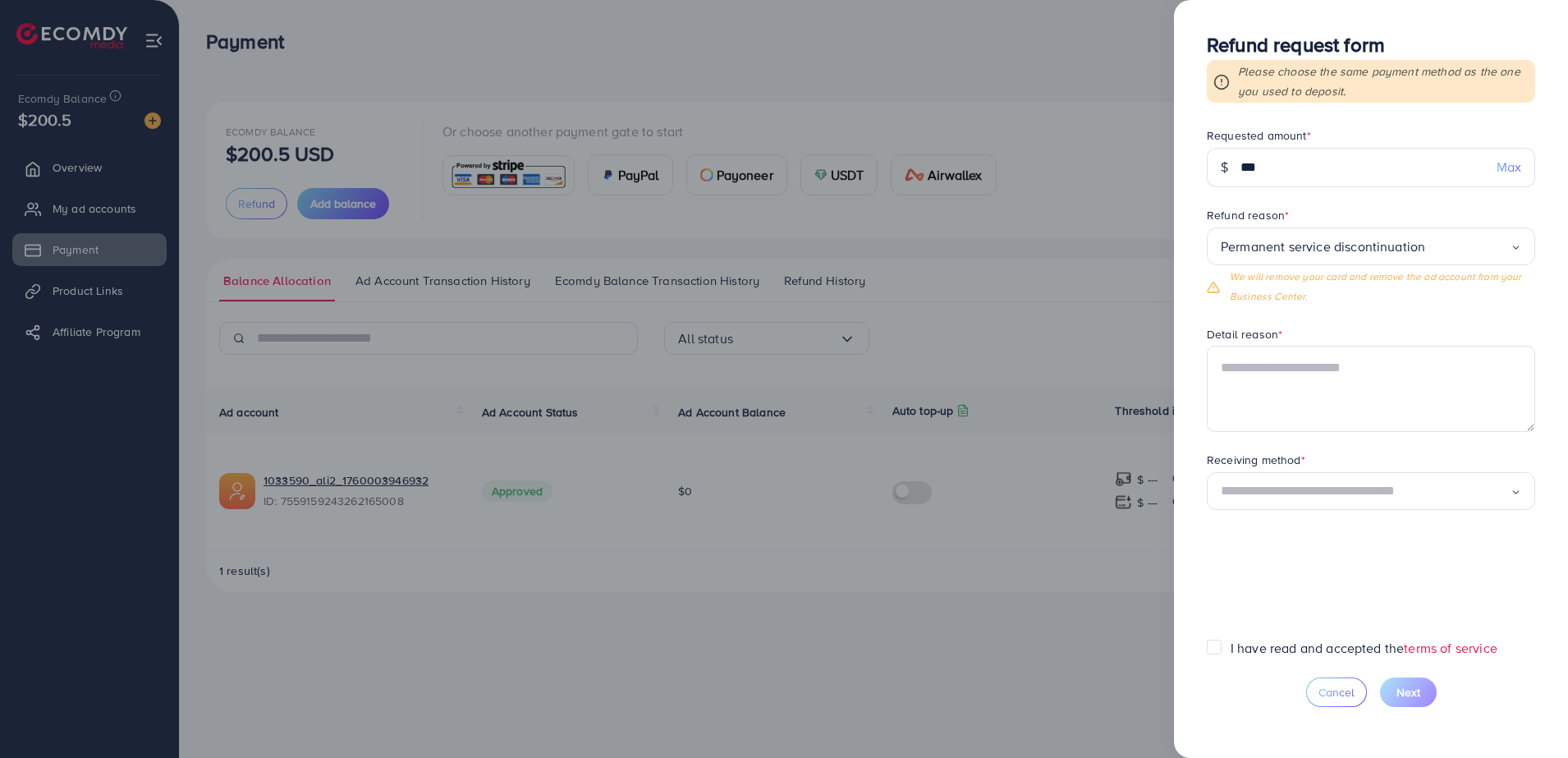
click at [1390, 296] on span "Permanent service discontinuation Loading... Permanent service discontinuation …" at bounding box center [1370, 266] width 328 height 79
drag, startPoint x: 1363, startPoint y: 402, endPoint x: 1354, endPoint y: 398, distance: 9.8
click at [1362, 402] on textarea at bounding box center [1370, 388] width 328 height 85
click at [1351, 394] on textarea at bounding box center [1370, 388] width 328 height 85
click at [1347, 472] on div "Receiving method *" at bounding box center [1370, 462] width 328 height 21
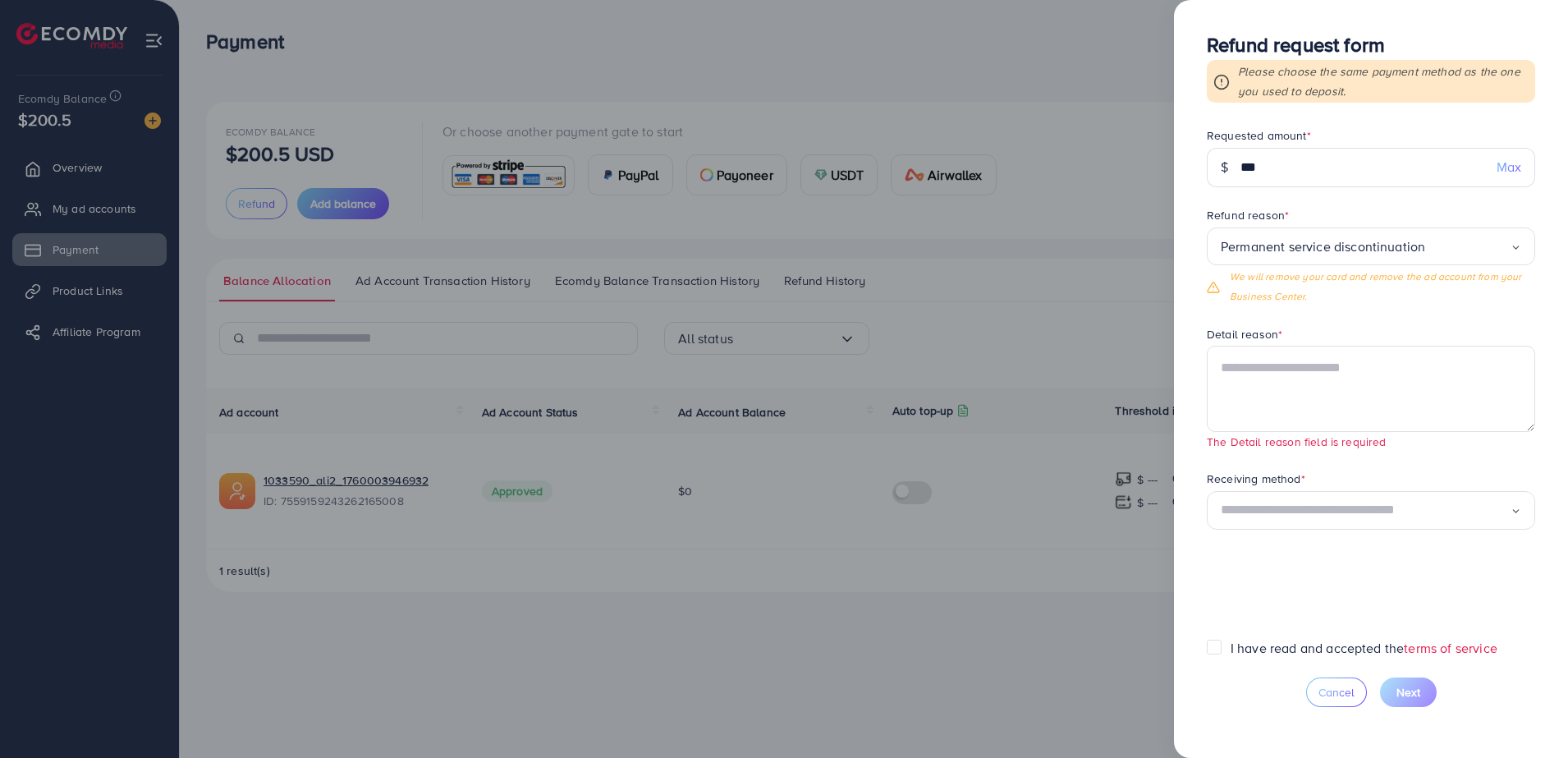
click at [1362, 499] on div "Receiving method * Loading..." at bounding box center [1370, 500] width 328 height 60
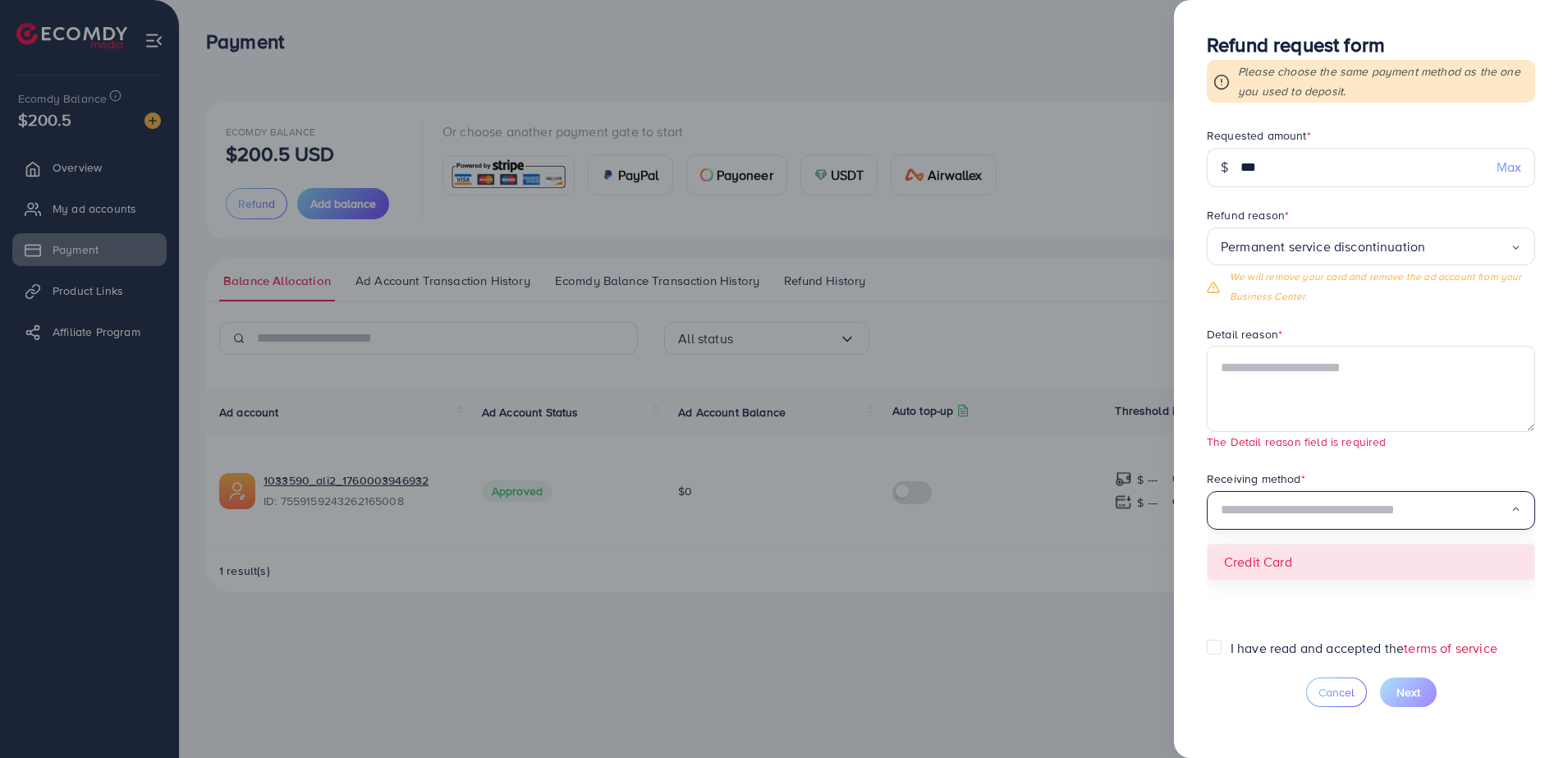
drag, startPoint x: 1362, startPoint y: 499, endPoint x: 1364, endPoint y: 513, distance: 14.1
click at [1364, 500] on input "Search for option" at bounding box center [1365, 510] width 290 height 25
click at [1369, 513] on input "Search for option" at bounding box center [1365, 510] width 290 height 25
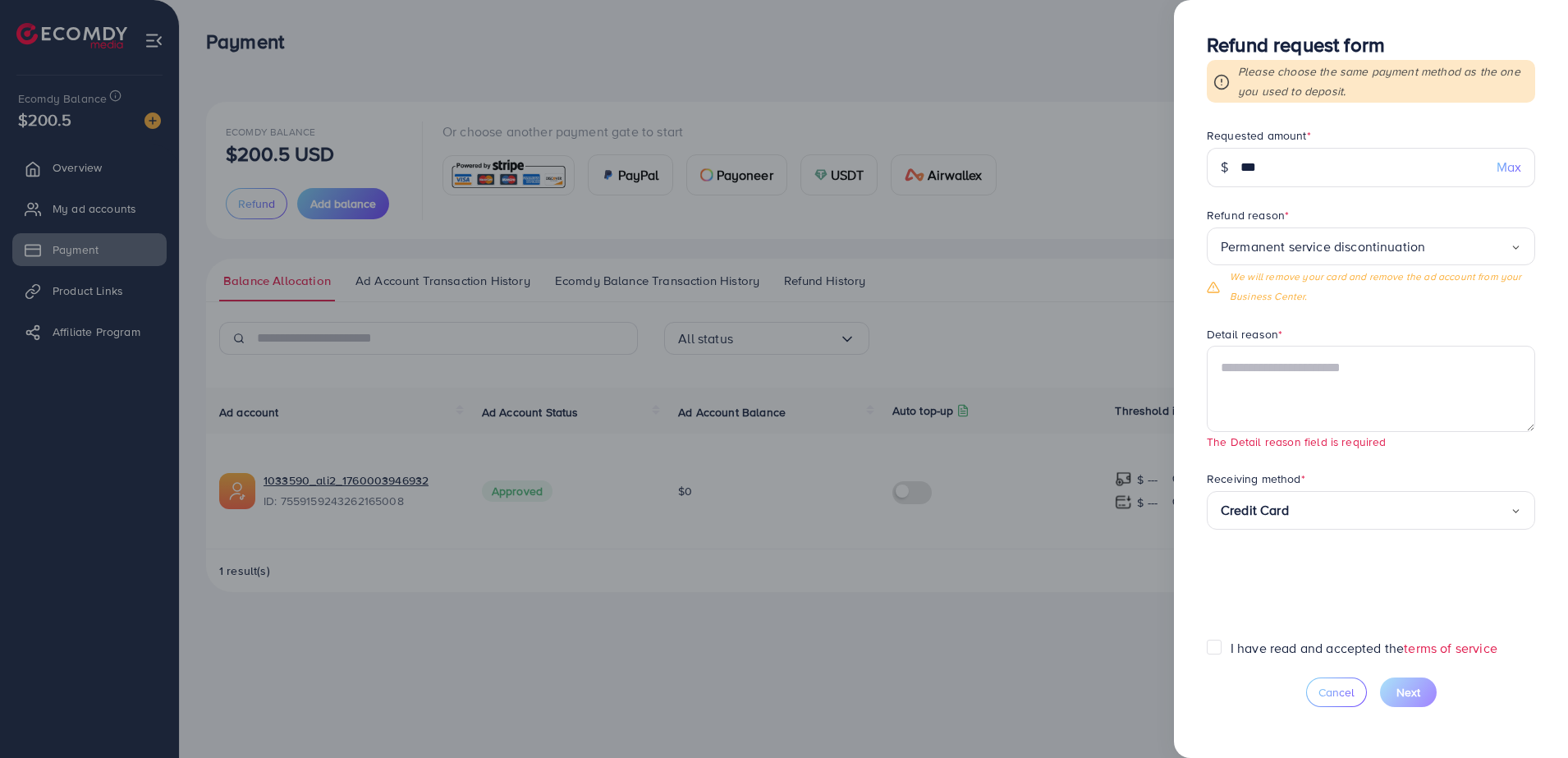
click at [1343, 558] on form "Requested amount * $ *** Max Refund reason * Permanent service discontinuation …" at bounding box center [1370, 383] width 328 height 512
click at [1300, 386] on textarea at bounding box center [1370, 388] width 328 height 85
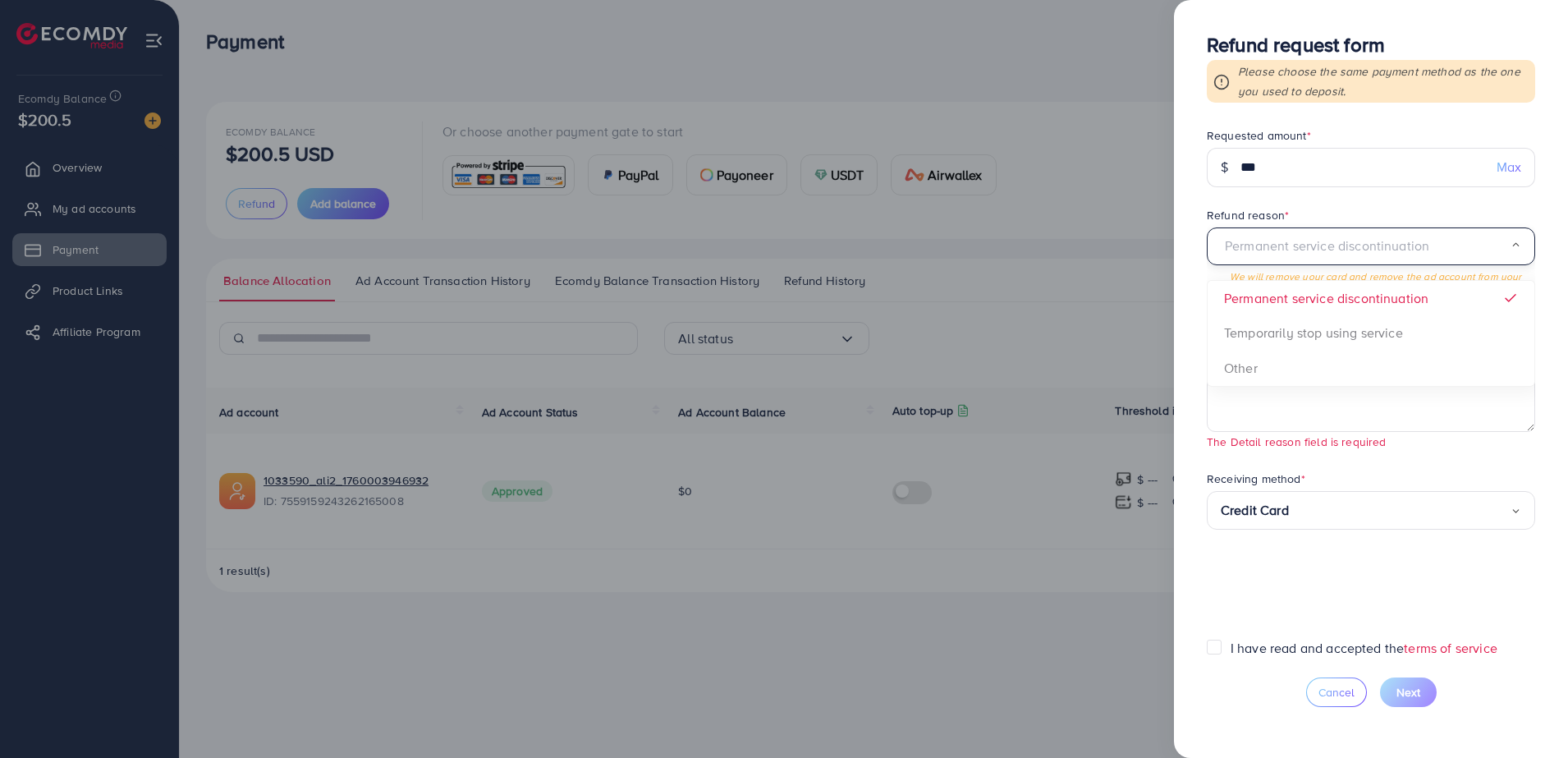
click at [1524, 243] on div "Permanent service discontinuation Loading..." at bounding box center [1370, 246] width 328 height 38
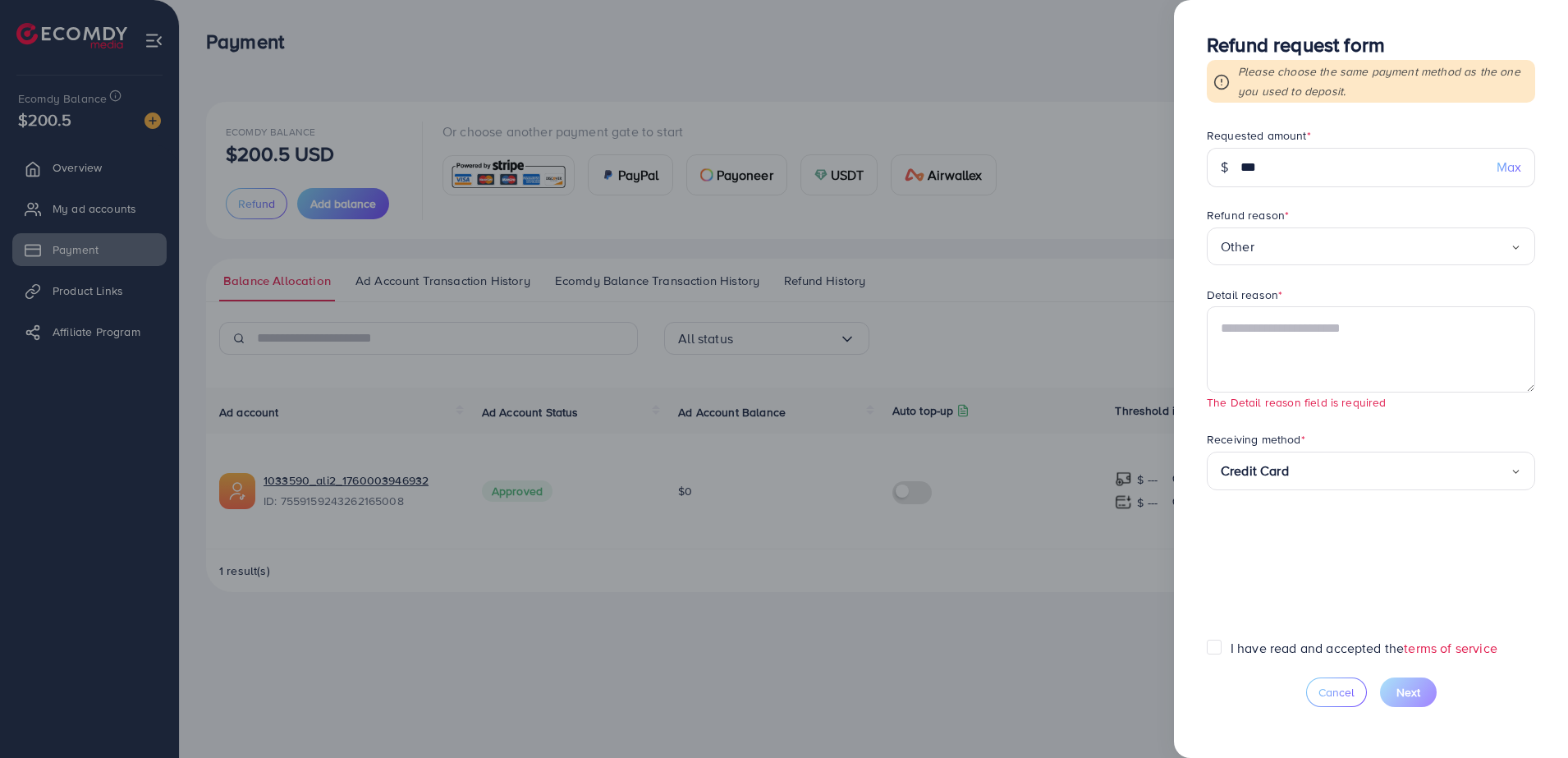
click at [1338, 363] on form "Requested amount * $ *** Max Refund reason * Other Loading... Permanent service…" at bounding box center [1370, 383] width 328 height 512
click at [1230, 649] on label "I have read and accepted the terms of service" at bounding box center [1364, 648] width 267 height 19
click at [1315, 353] on textarea at bounding box center [1370, 349] width 328 height 85
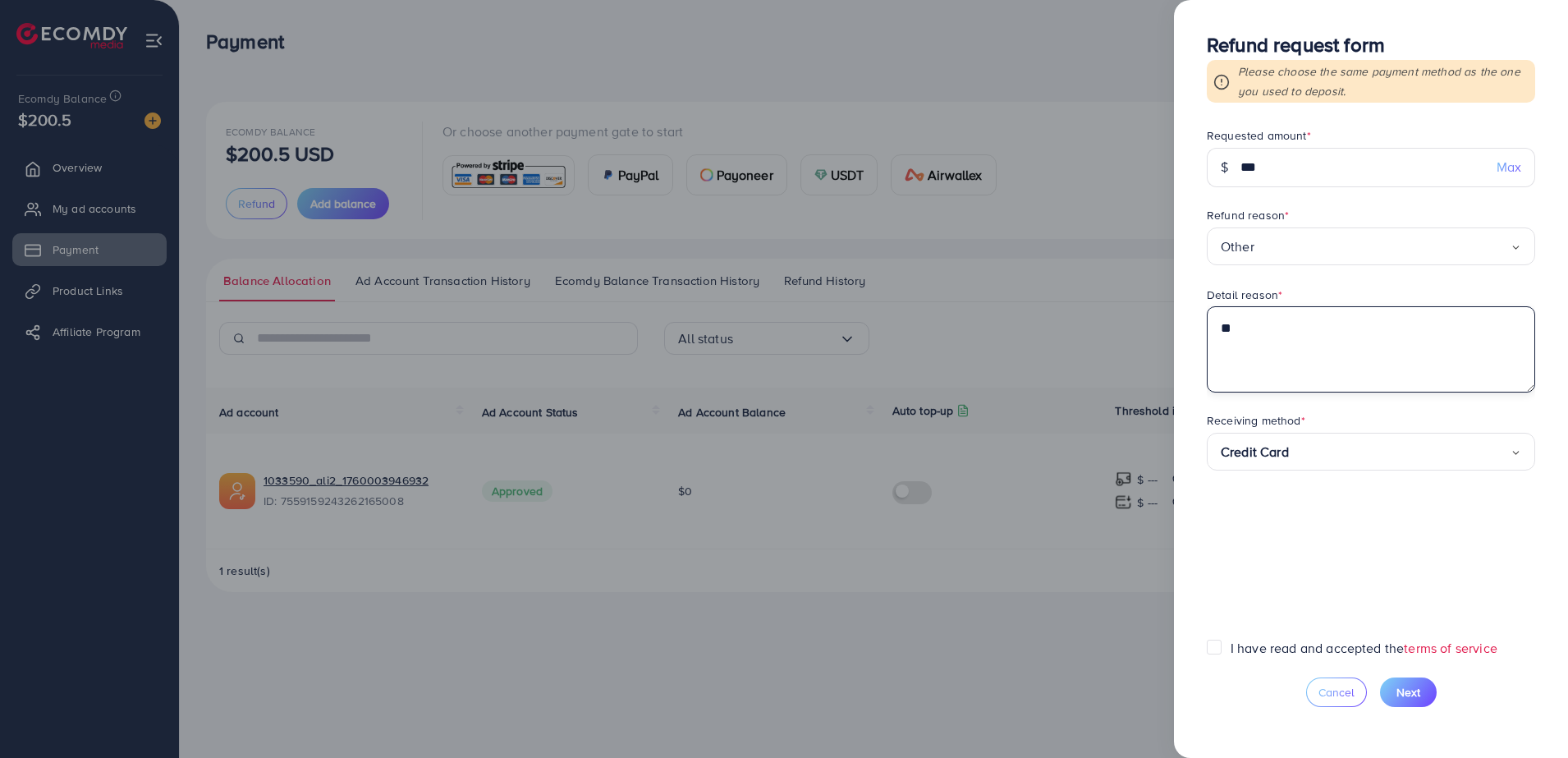
type textarea "*"
type textarea "**********"
click at [1395, 691] on button "Next" at bounding box center [1408, 692] width 57 height 30
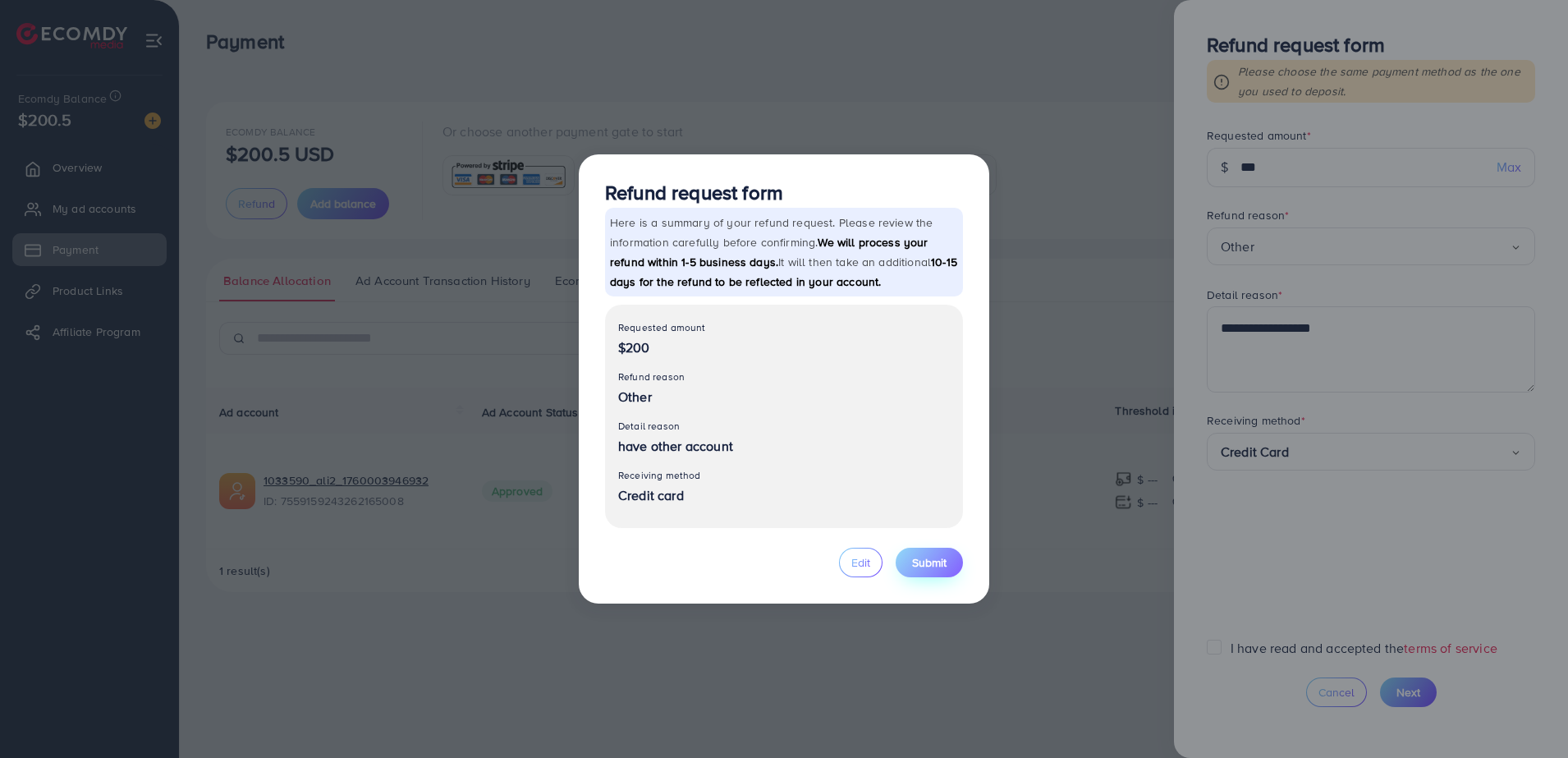
click at [922, 557] on span "Submit" at bounding box center [929, 562] width 35 height 17
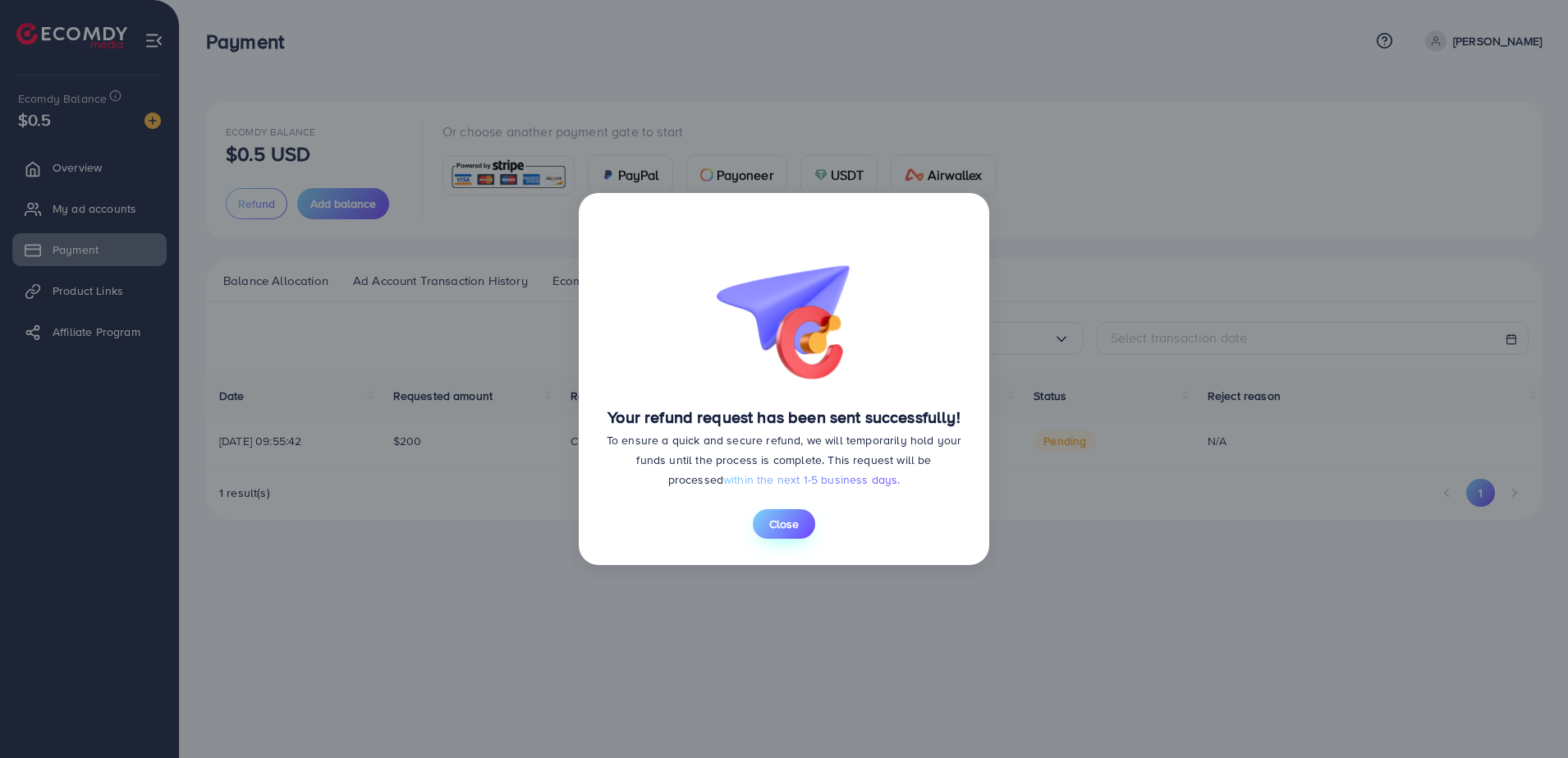
click at [792, 522] on span "Close" at bounding box center [784, 523] width 30 height 17
